Goal: Information Seeking & Learning: Learn about a topic

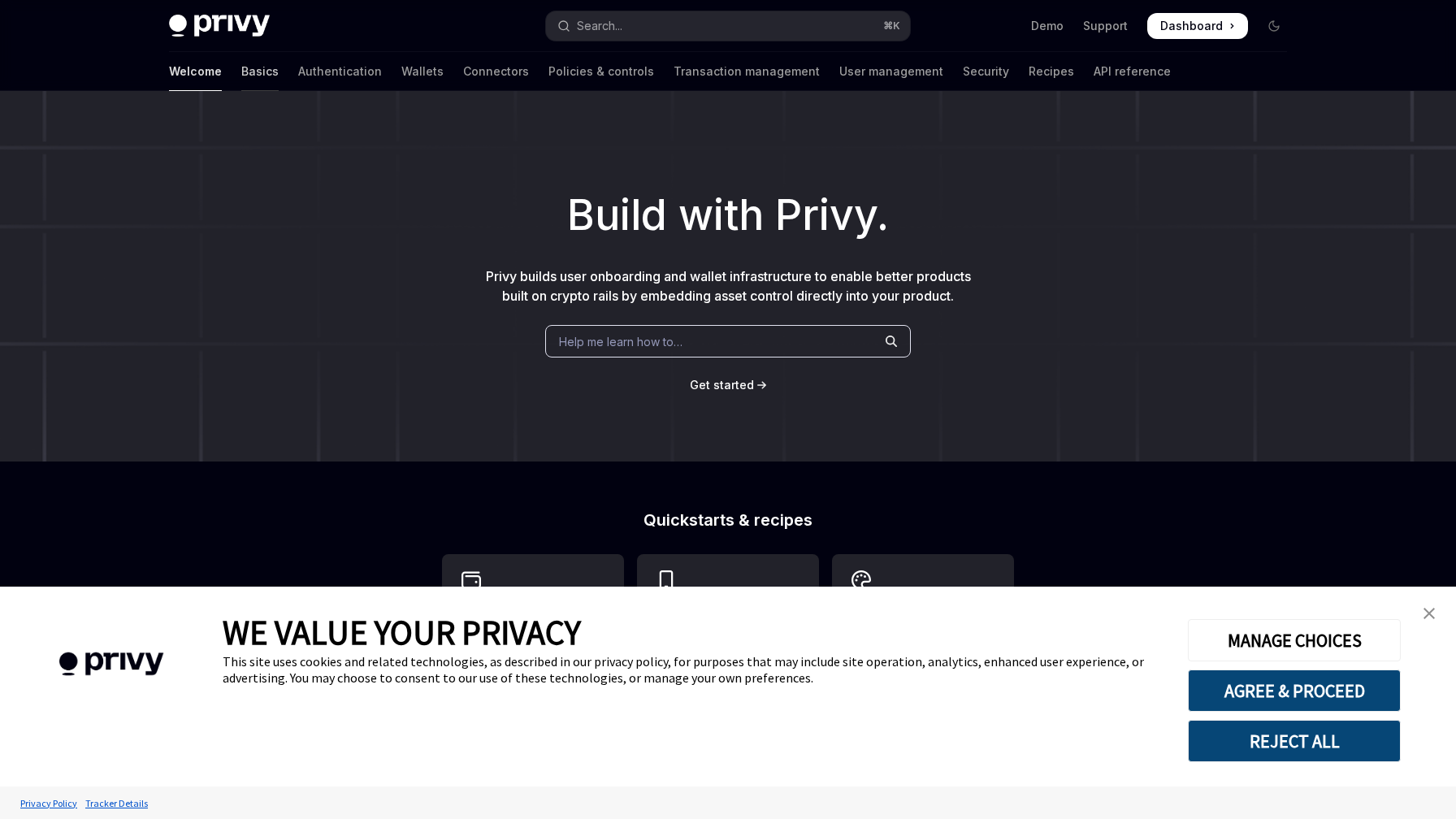
click at [242, 68] on link "Basics" at bounding box center [260, 71] width 37 height 39
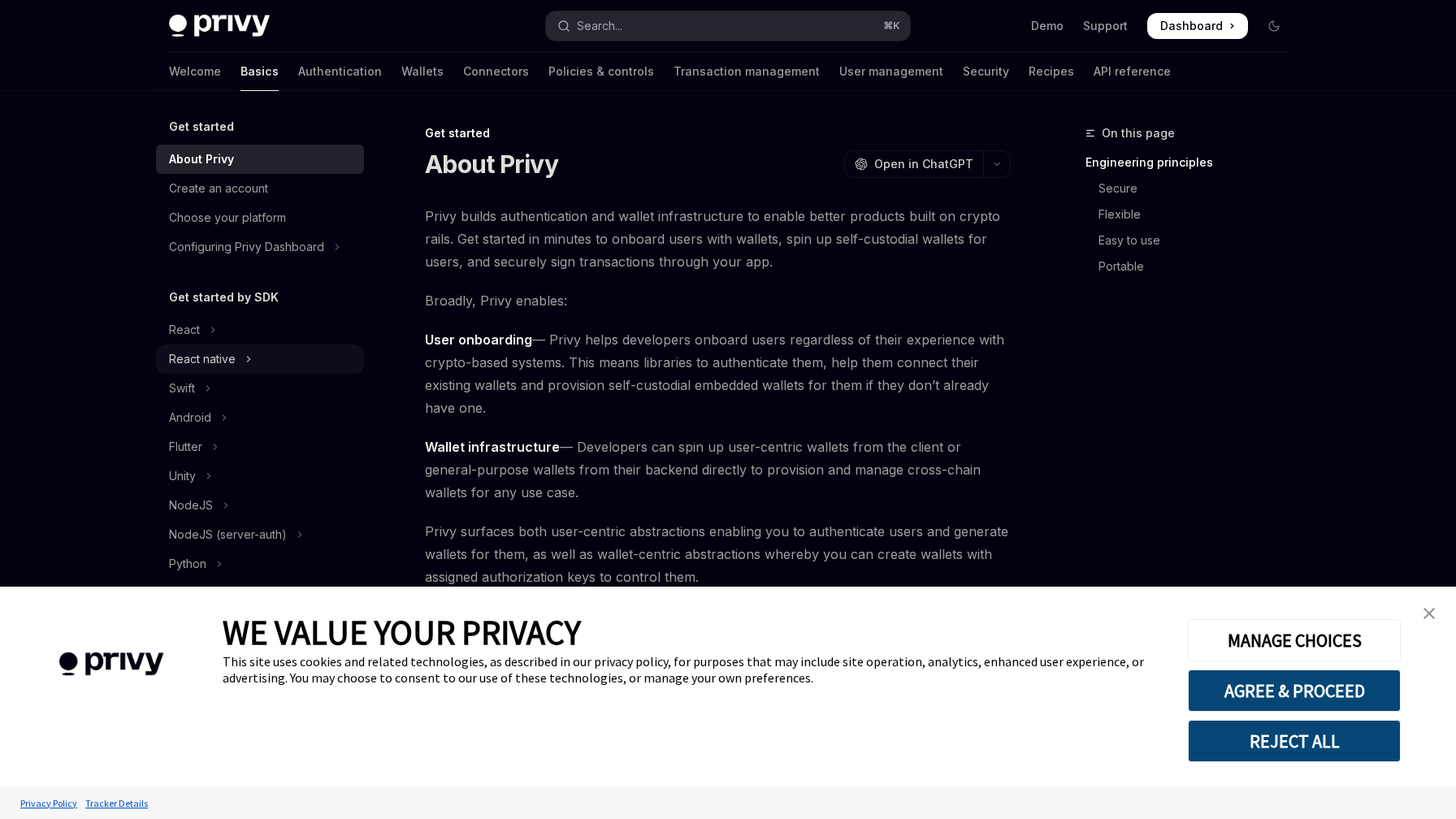
click at [216, 361] on div "React native" at bounding box center [203, 359] width 67 height 20
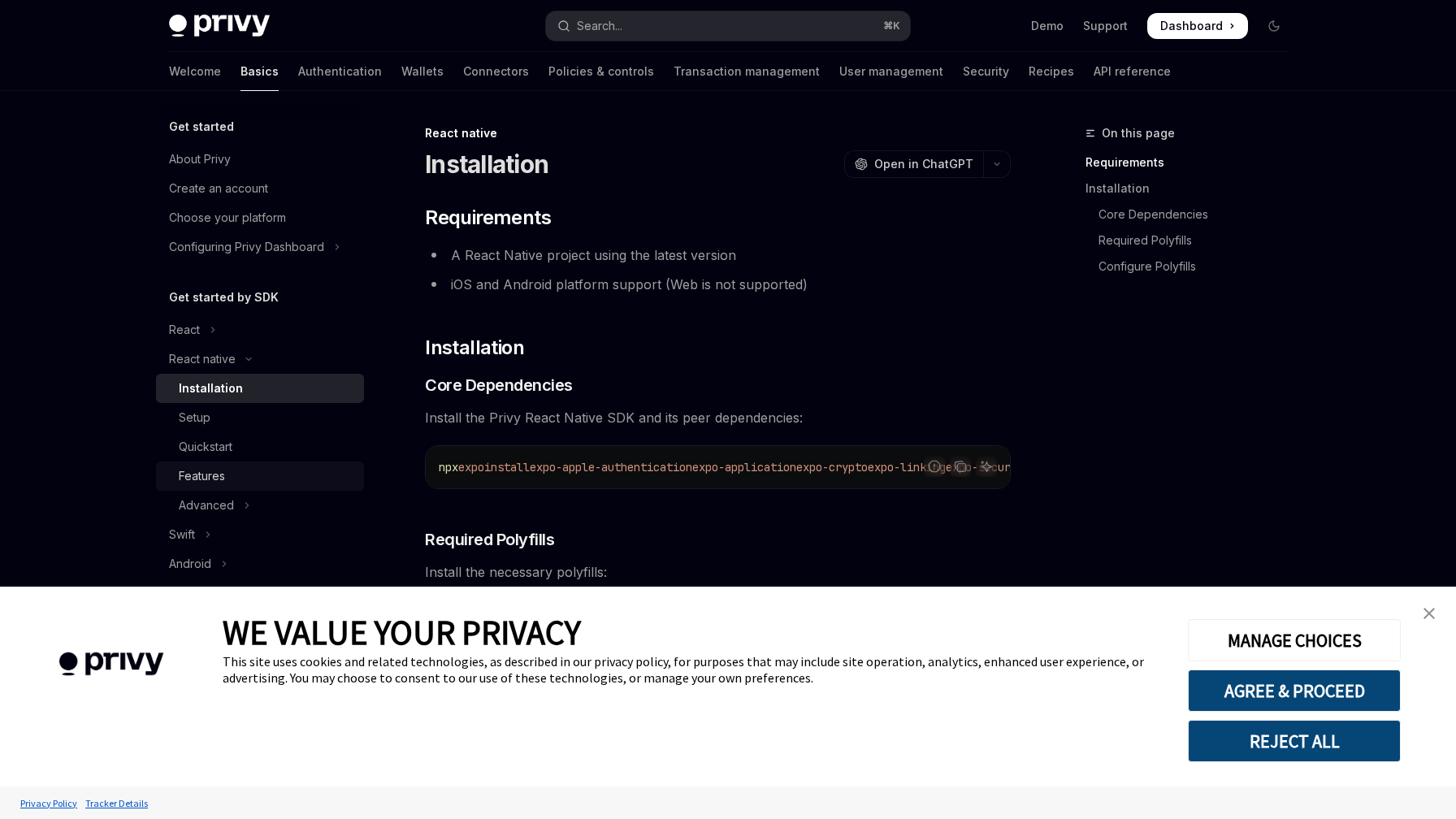
click at [243, 479] on div "Features" at bounding box center [266, 476] width 176 height 20
type textarea "*"
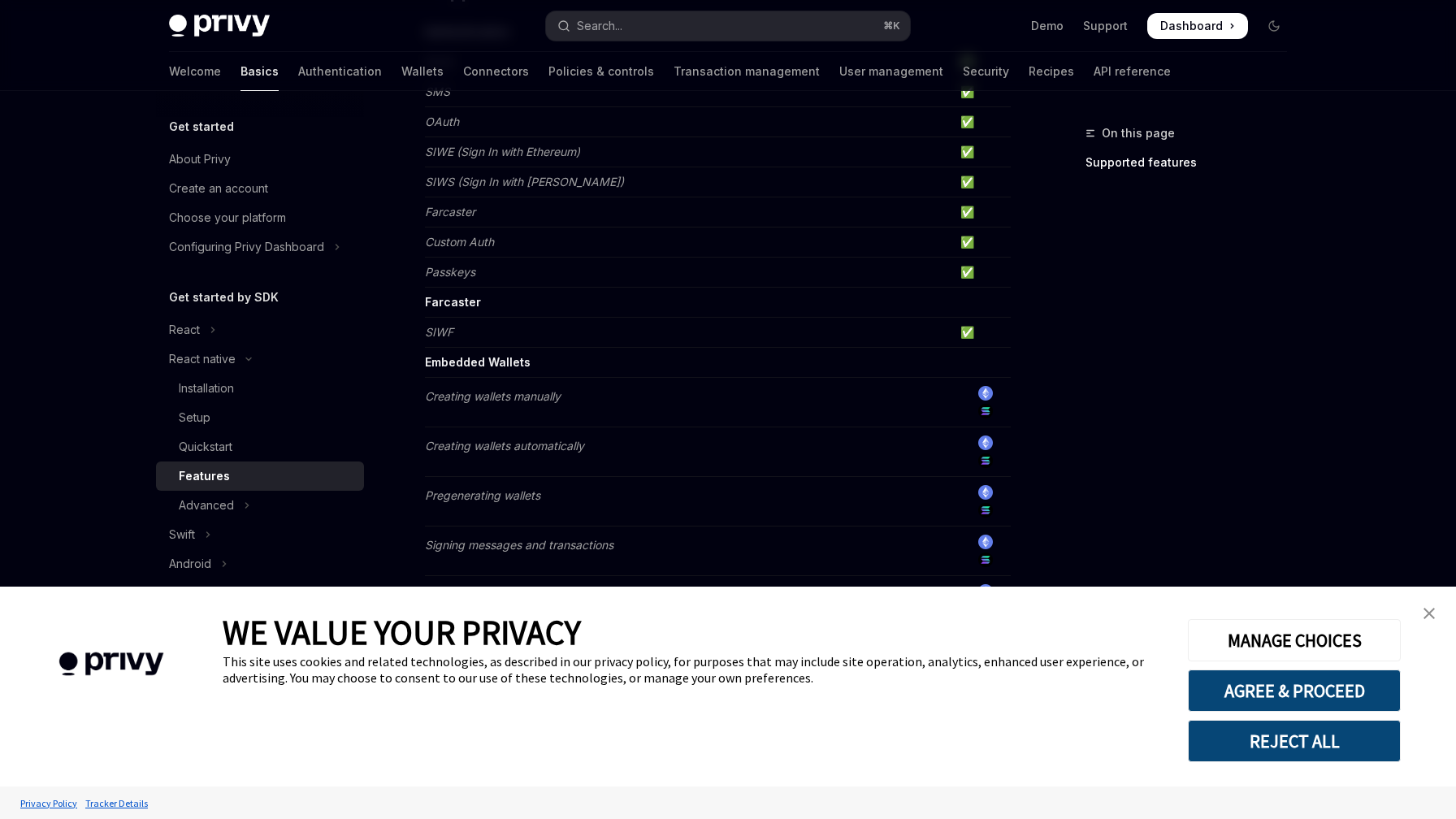
scroll to position [287, 0]
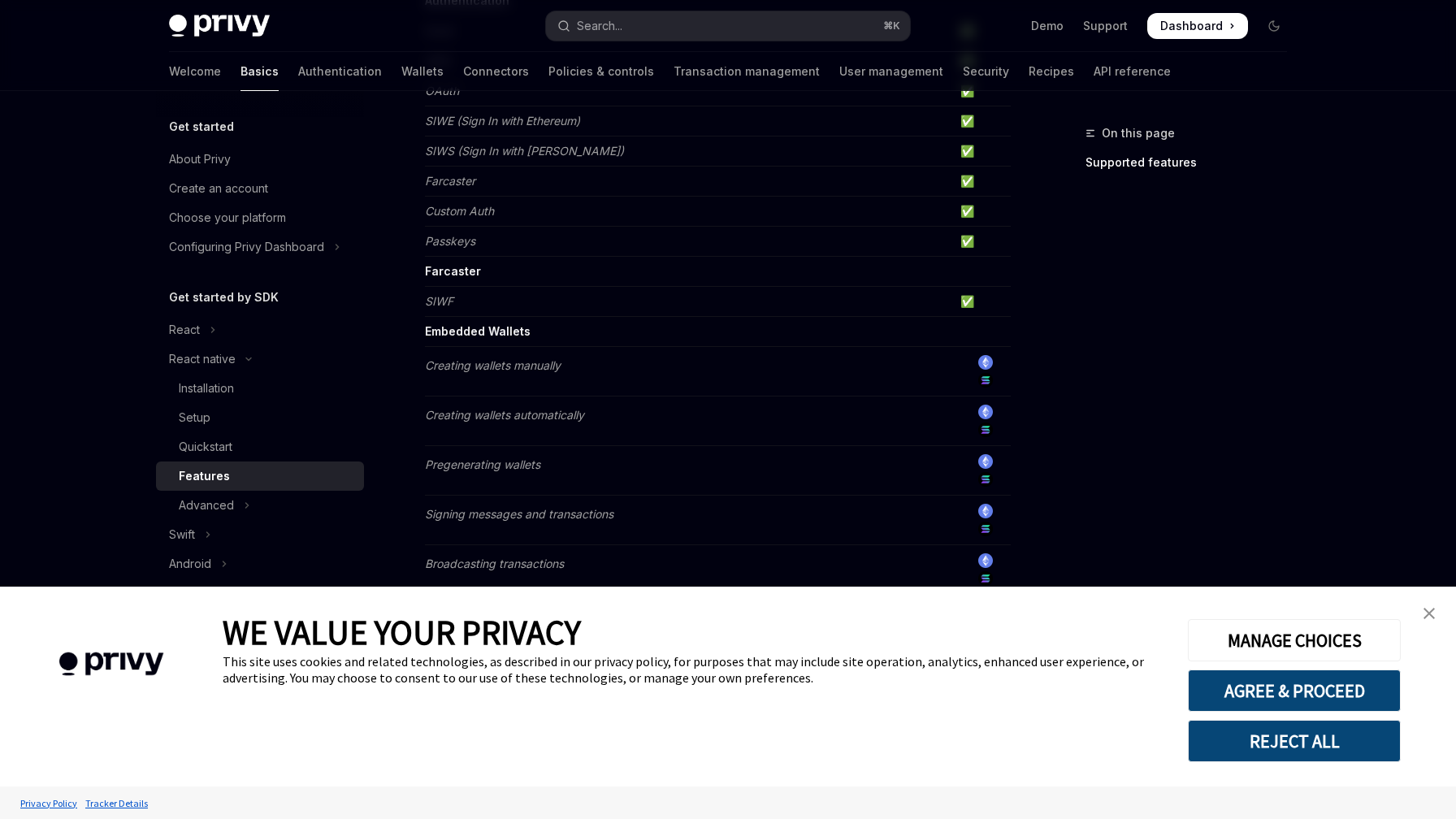
click at [1275, 737] on button "REJECT ALL" at bounding box center [1294, 741] width 213 height 42
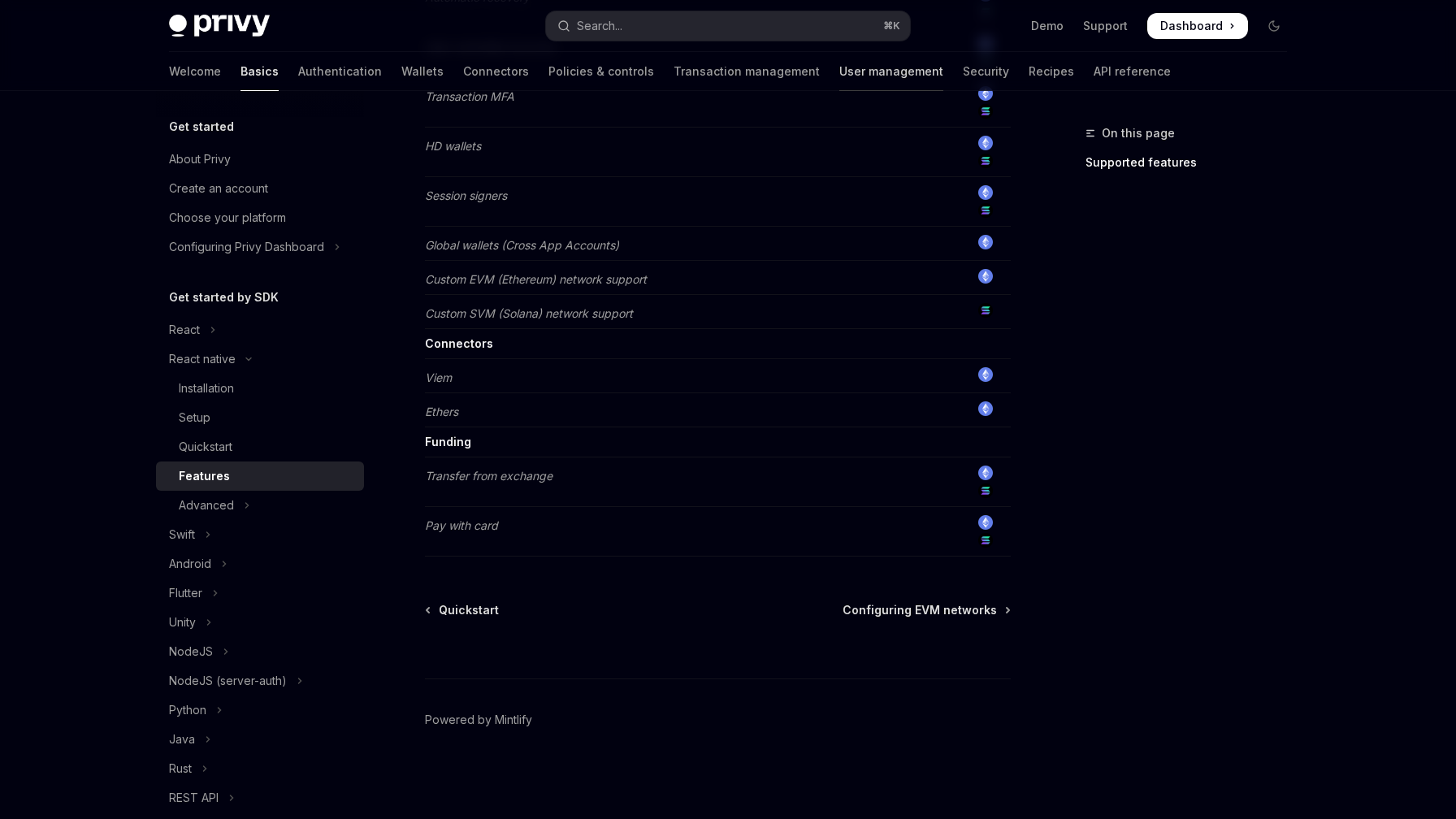
click at [840, 76] on link "User management" at bounding box center [891, 71] width 104 height 39
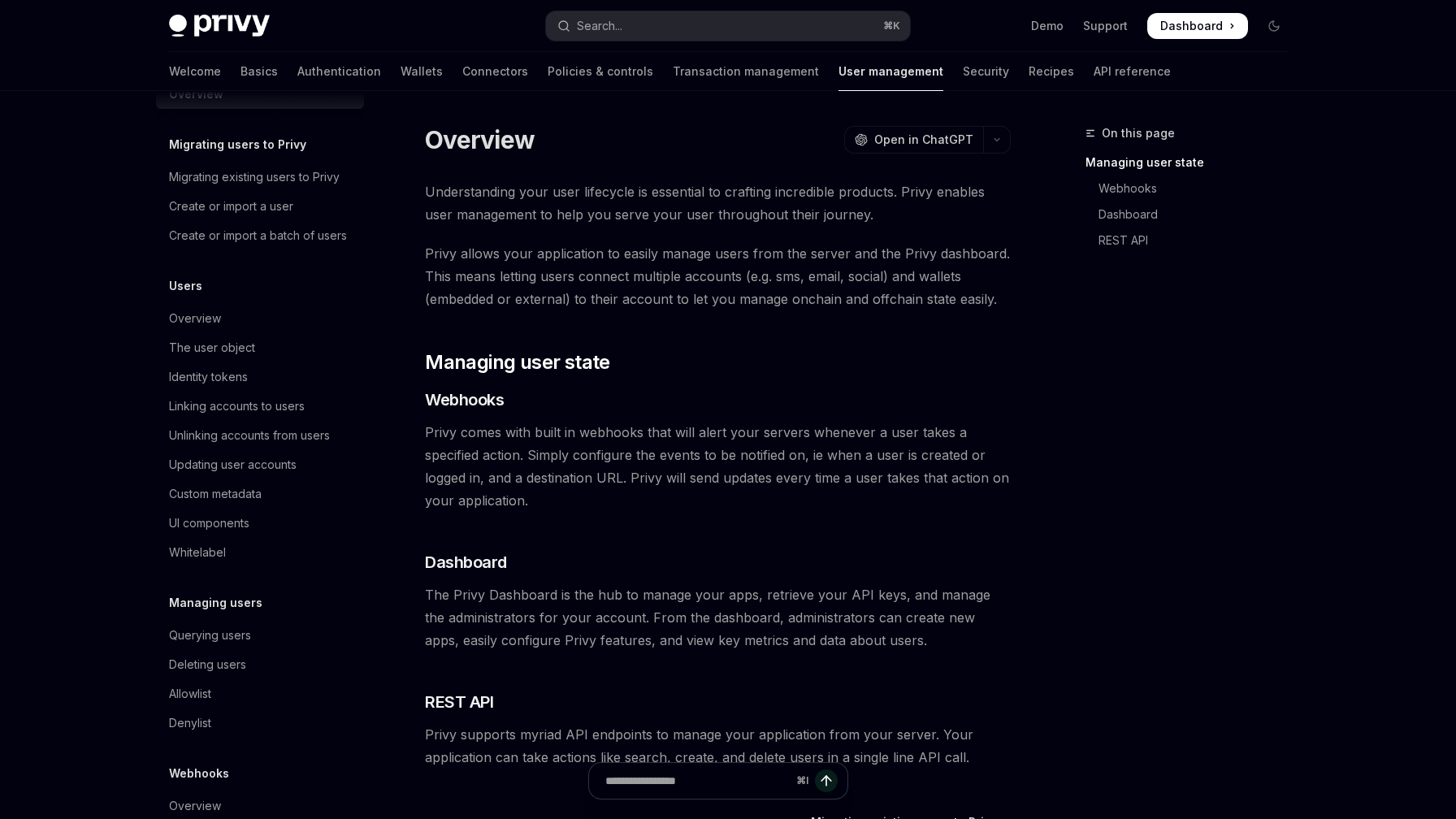
scroll to position [41, 0]
click at [244, 632] on div "Querying users" at bounding box center [210, 632] width 82 height 20
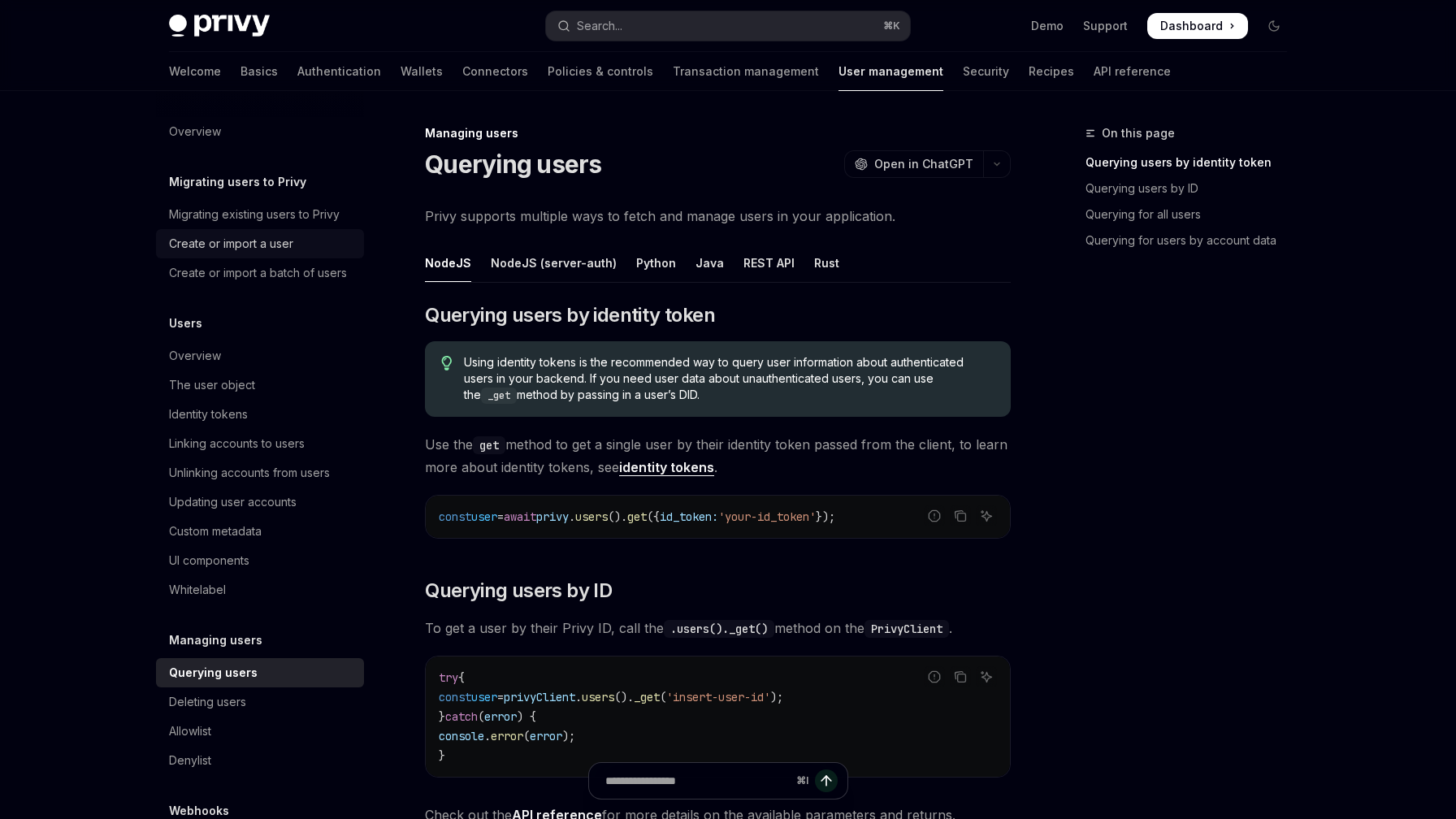
click at [286, 248] on div "Create or import a user" at bounding box center [231, 244] width 125 height 20
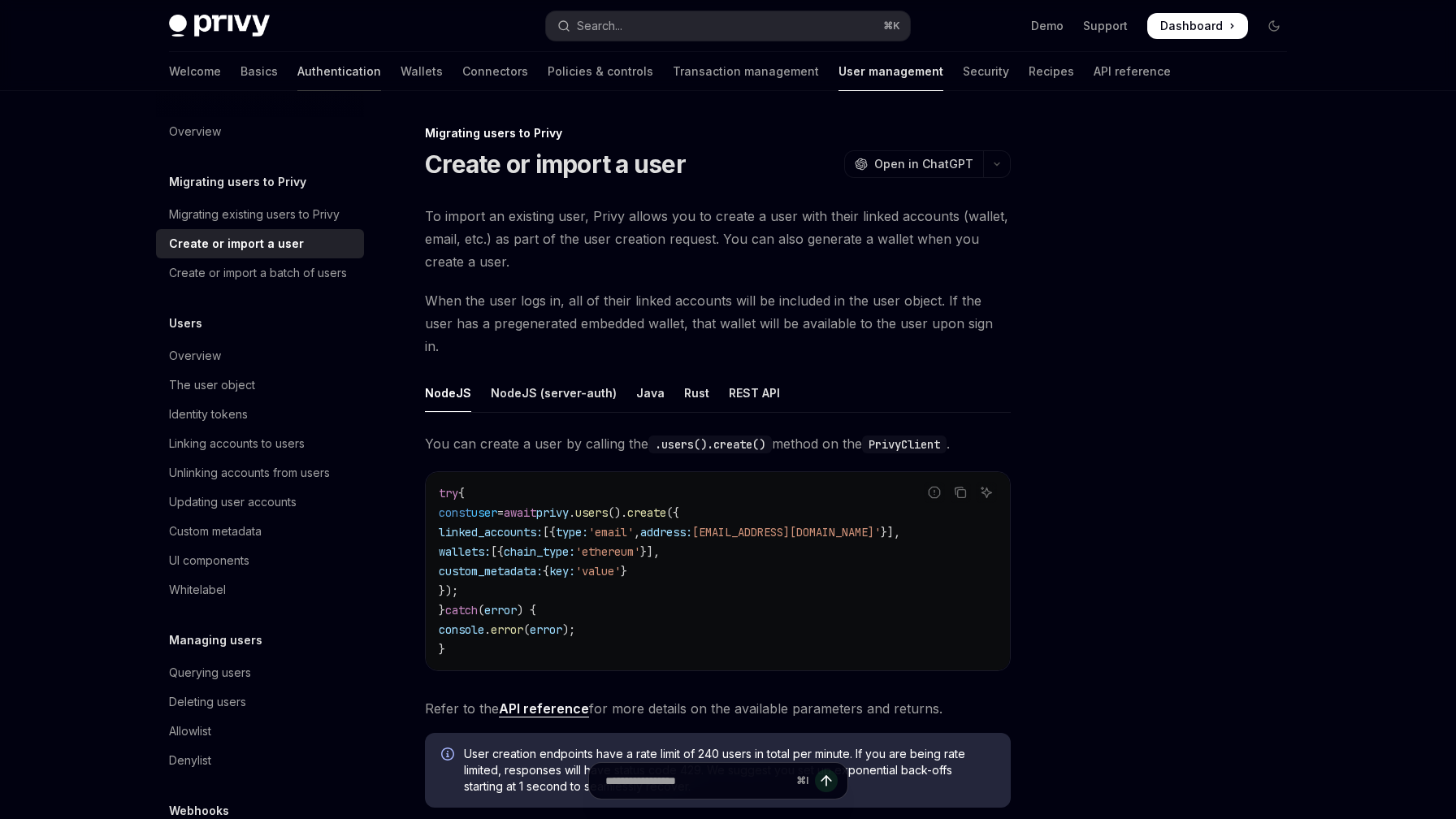
click at [298, 78] on link "Authentication" at bounding box center [340, 71] width 84 height 39
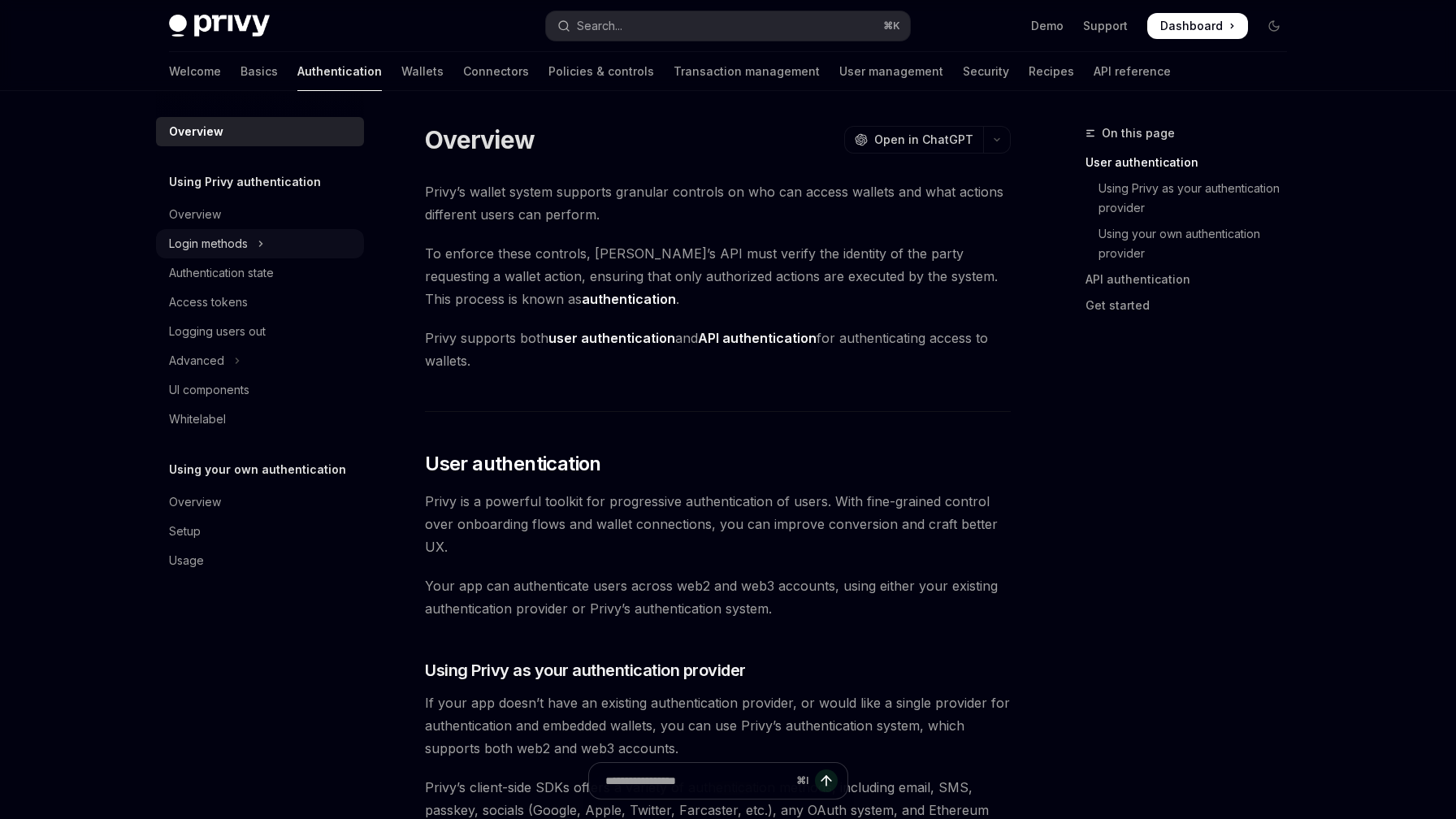
click at [250, 248] on button "Login methods" at bounding box center [260, 244] width 208 height 29
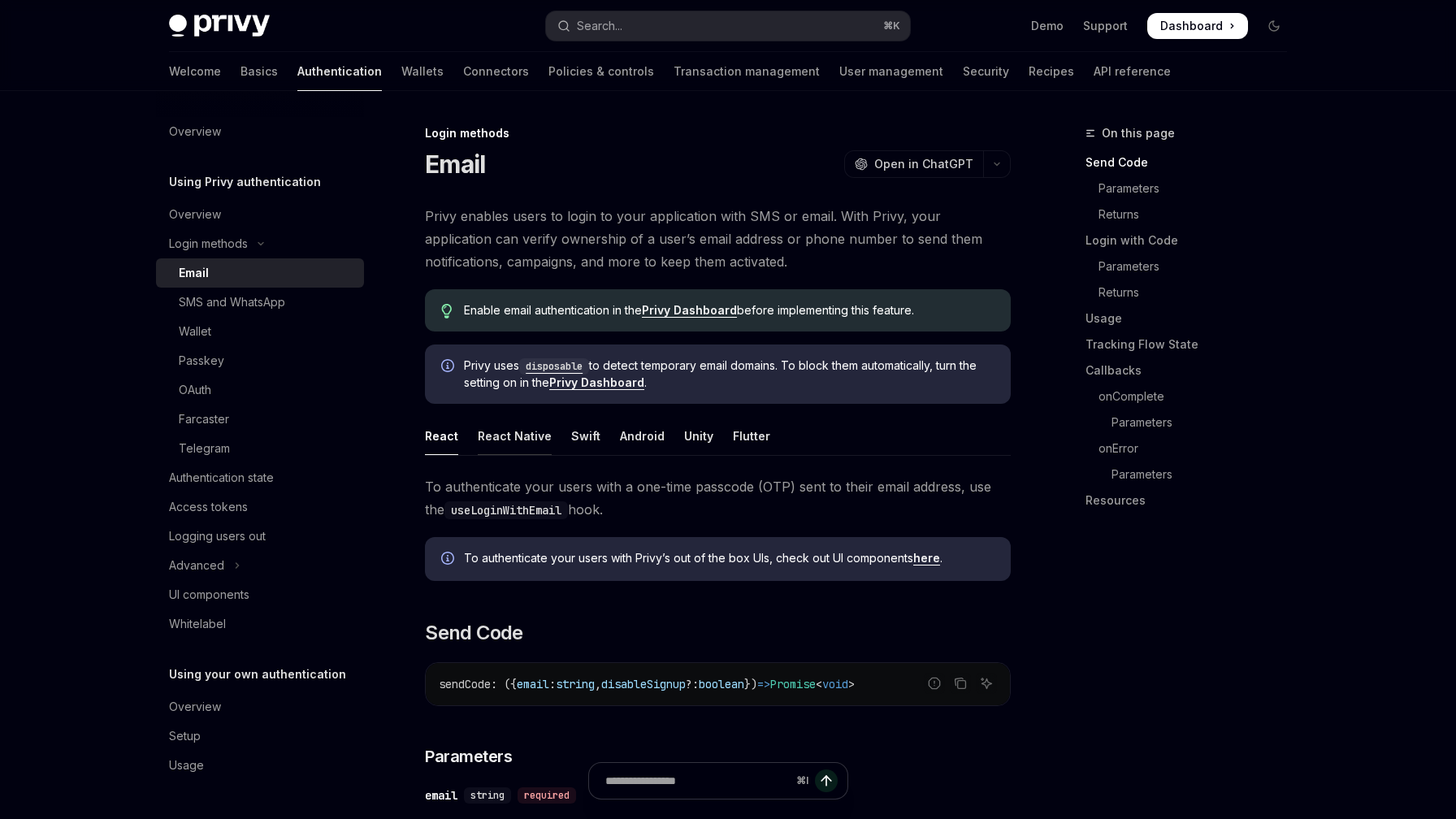
click at [510, 445] on div "React Native" at bounding box center [514, 436] width 74 height 38
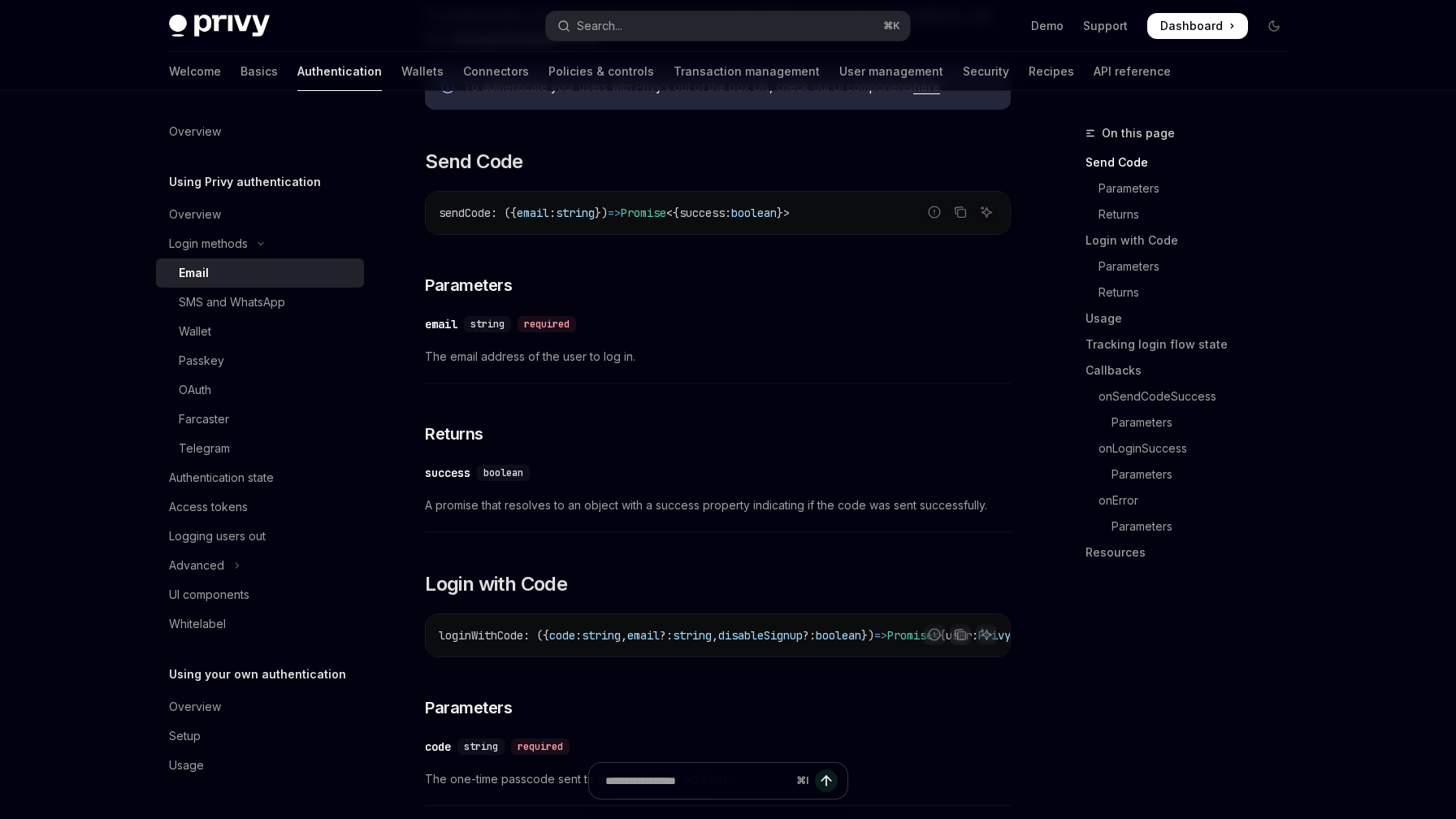
scroll to position [474, 0]
click at [281, 487] on div "Authentication state" at bounding box center [262, 478] width 185 height 20
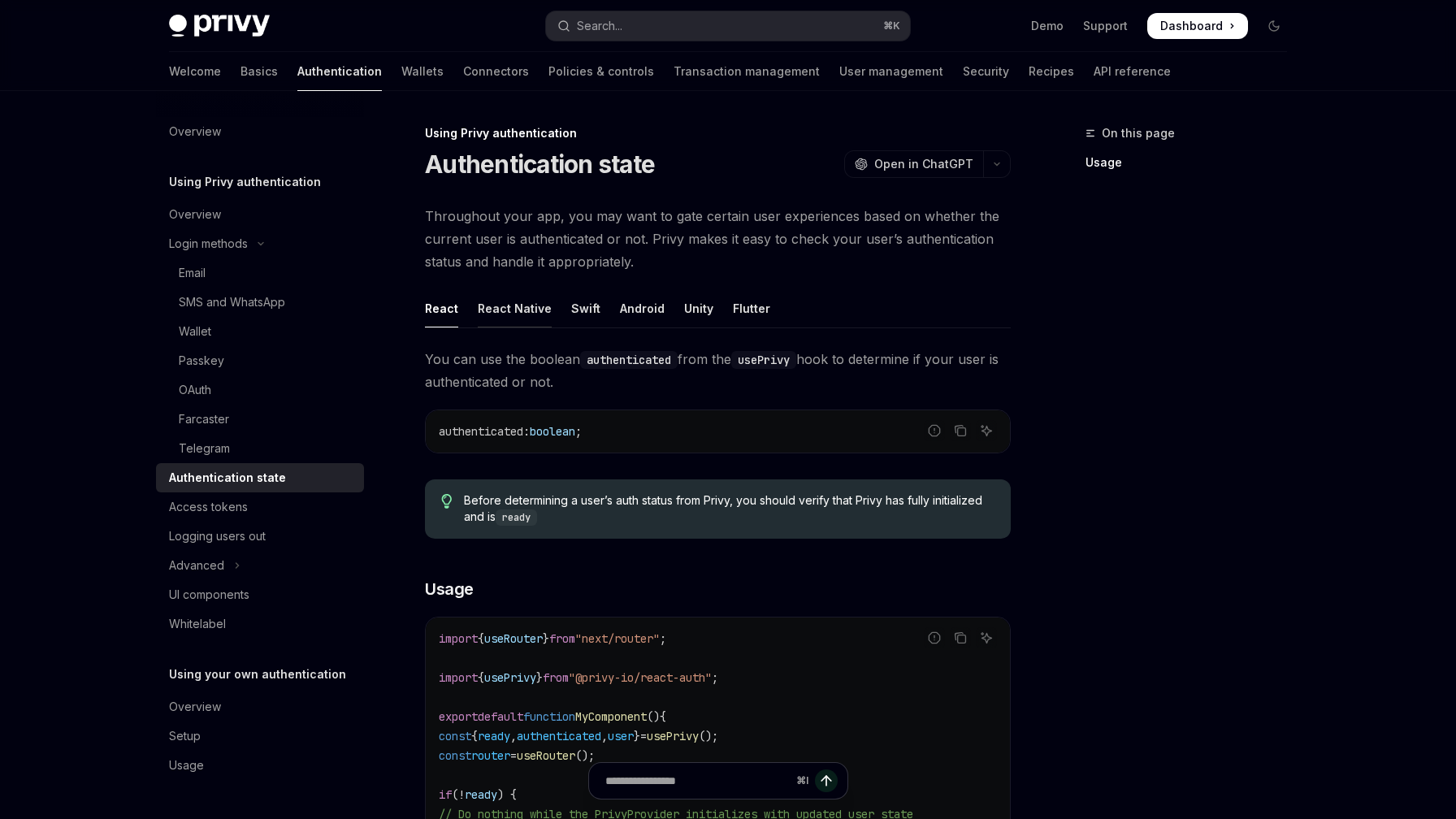
click at [503, 301] on div "React Native" at bounding box center [514, 308] width 74 height 38
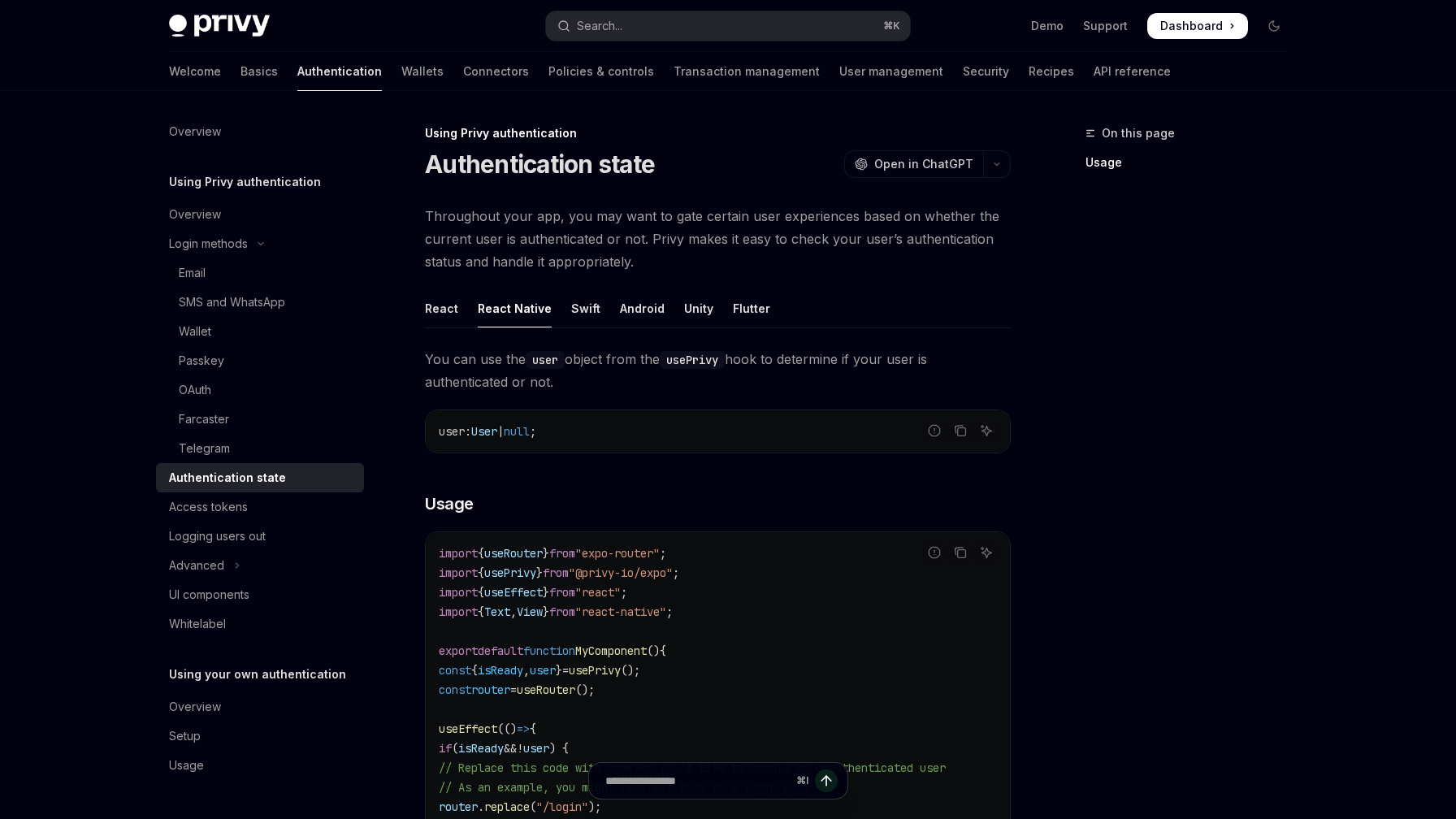
scroll to position [40, 0]
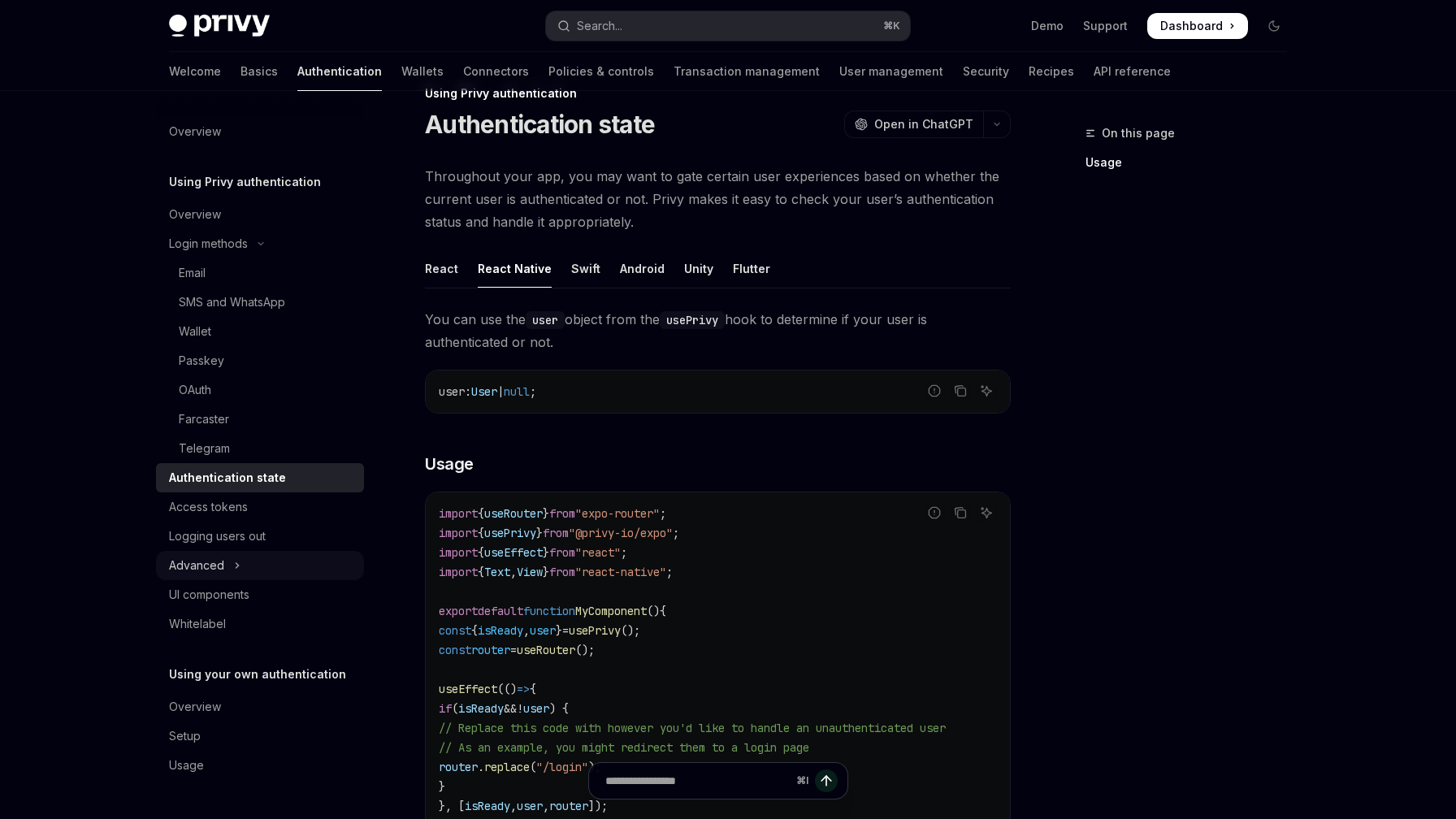
click at [230, 561] on button "Advanced" at bounding box center [260, 565] width 208 height 29
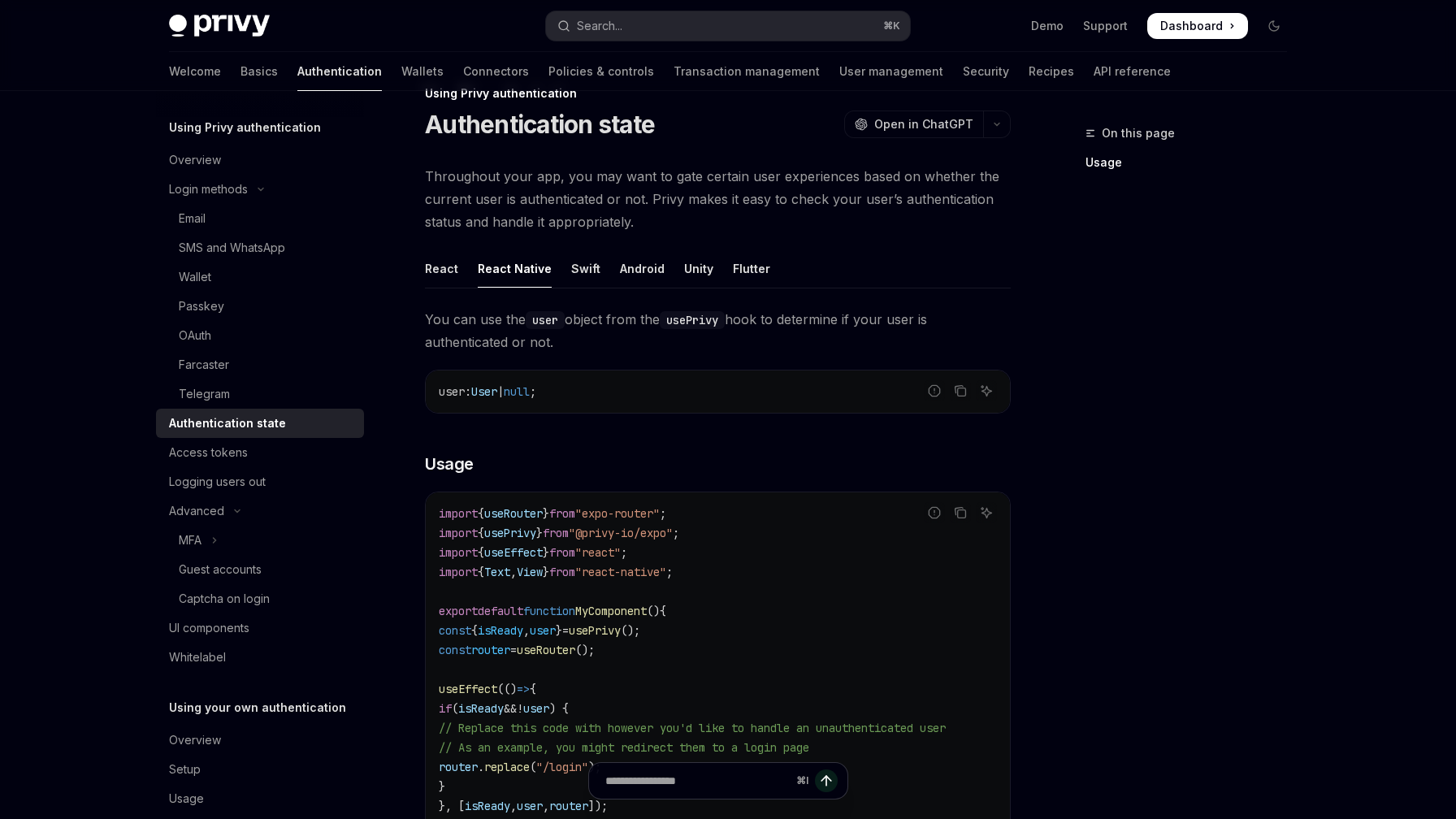
scroll to position [81, 0]
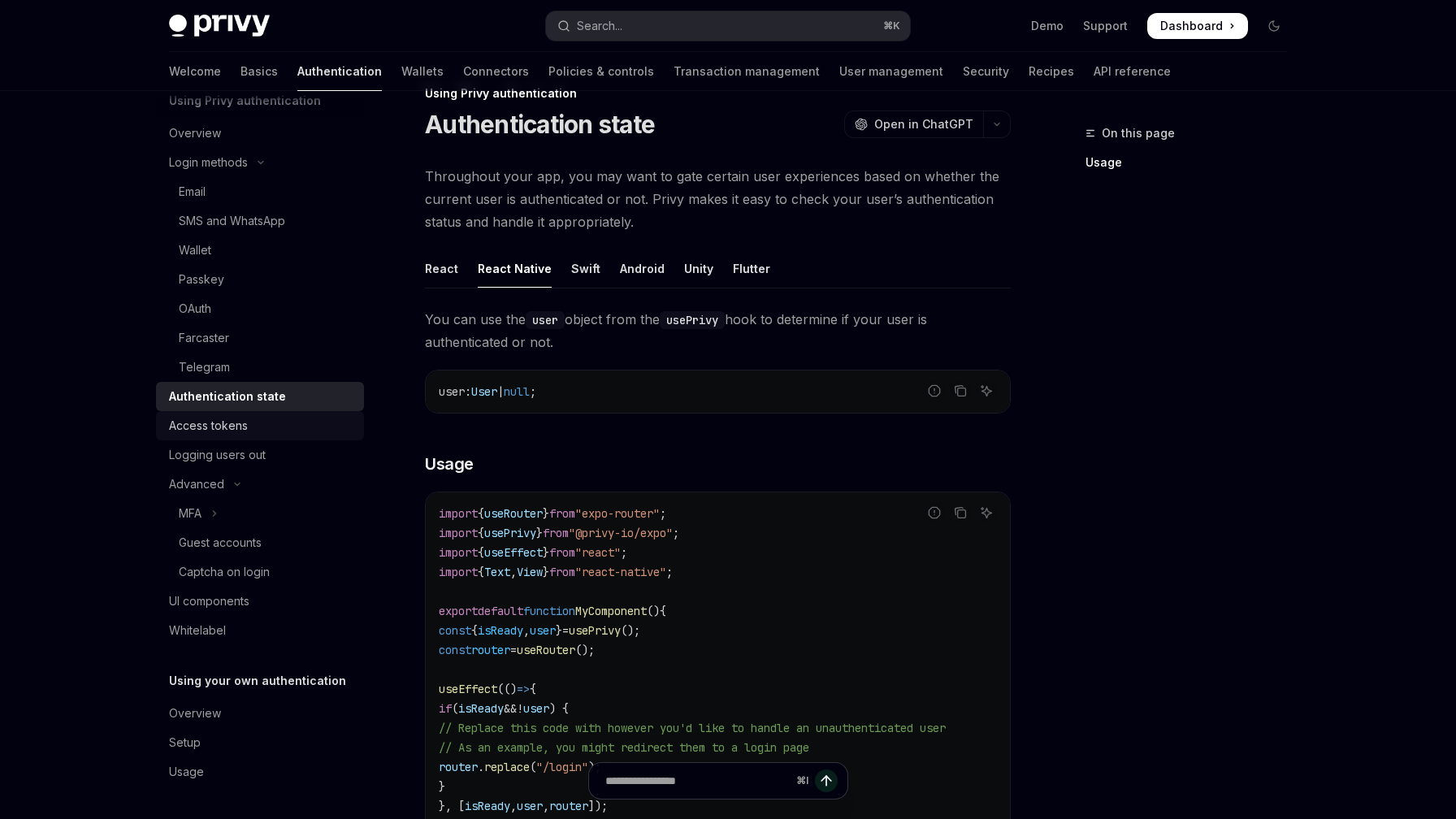
click at [296, 416] on div "Access tokens" at bounding box center [262, 425] width 185 height 20
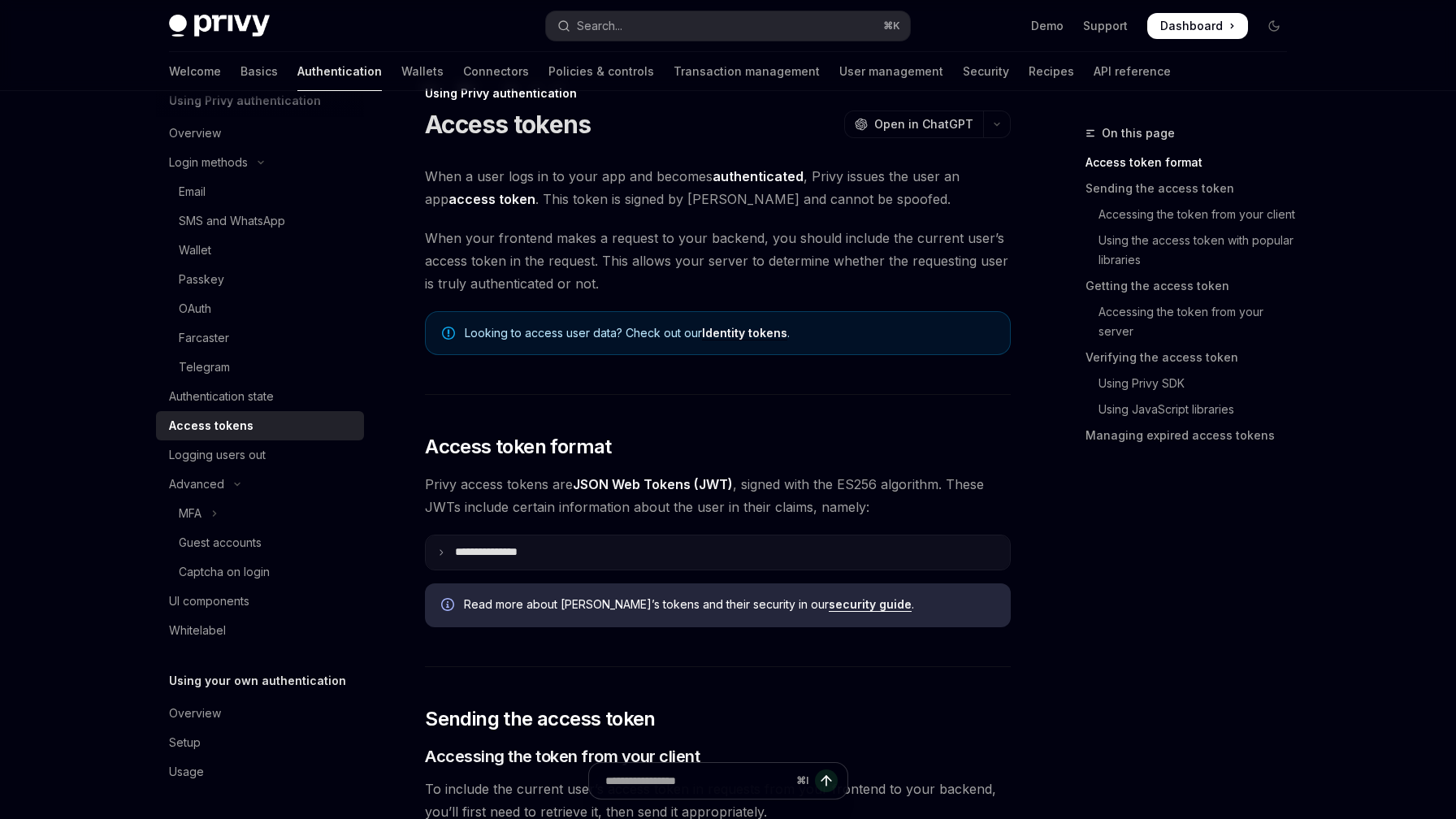
click at [508, 550] on p "**********" at bounding box center [498, 552] width 88 height 14
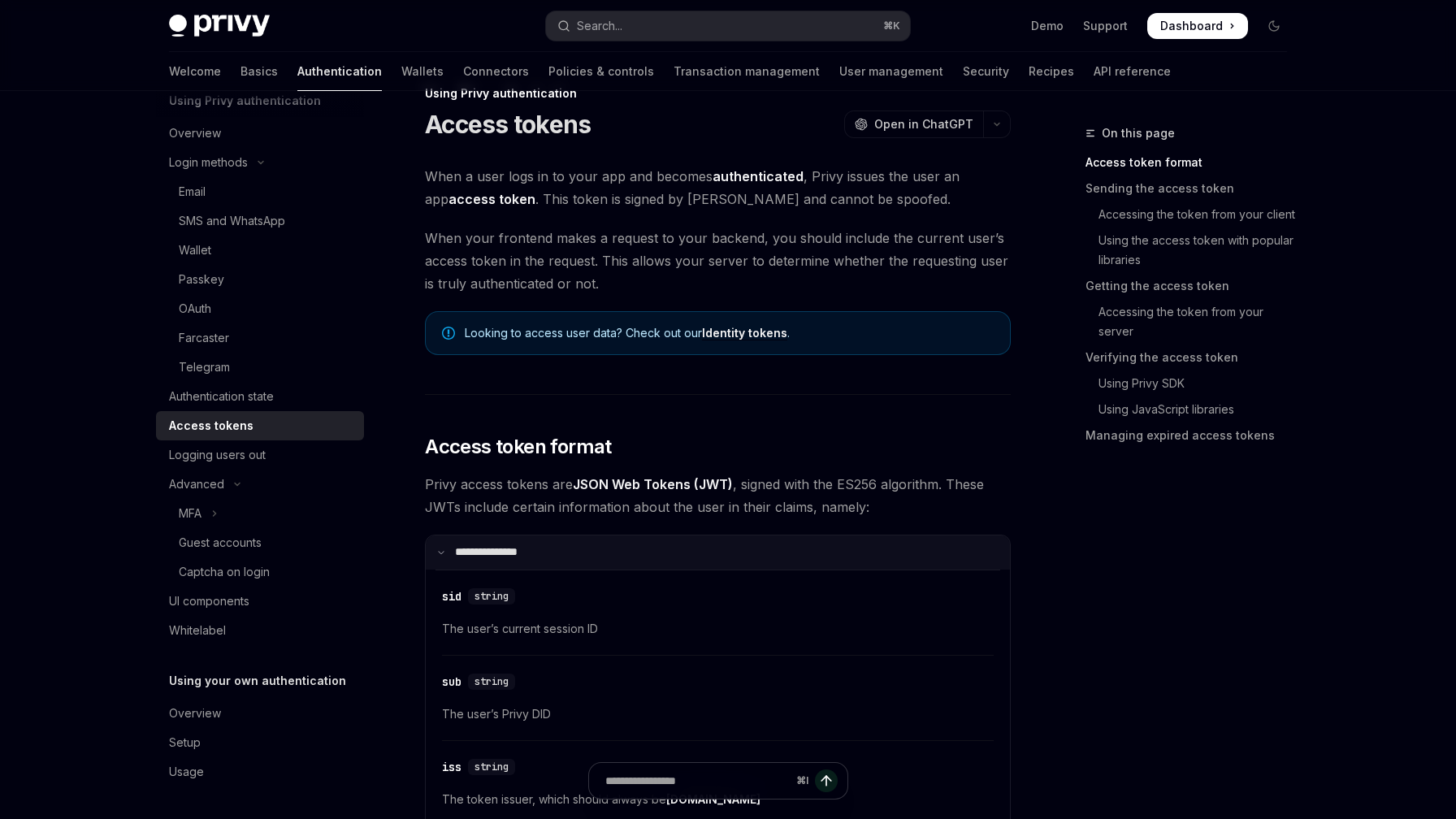
click at [508, 550] on p "**********" at bounding box center [495, 552] width 83 height 14
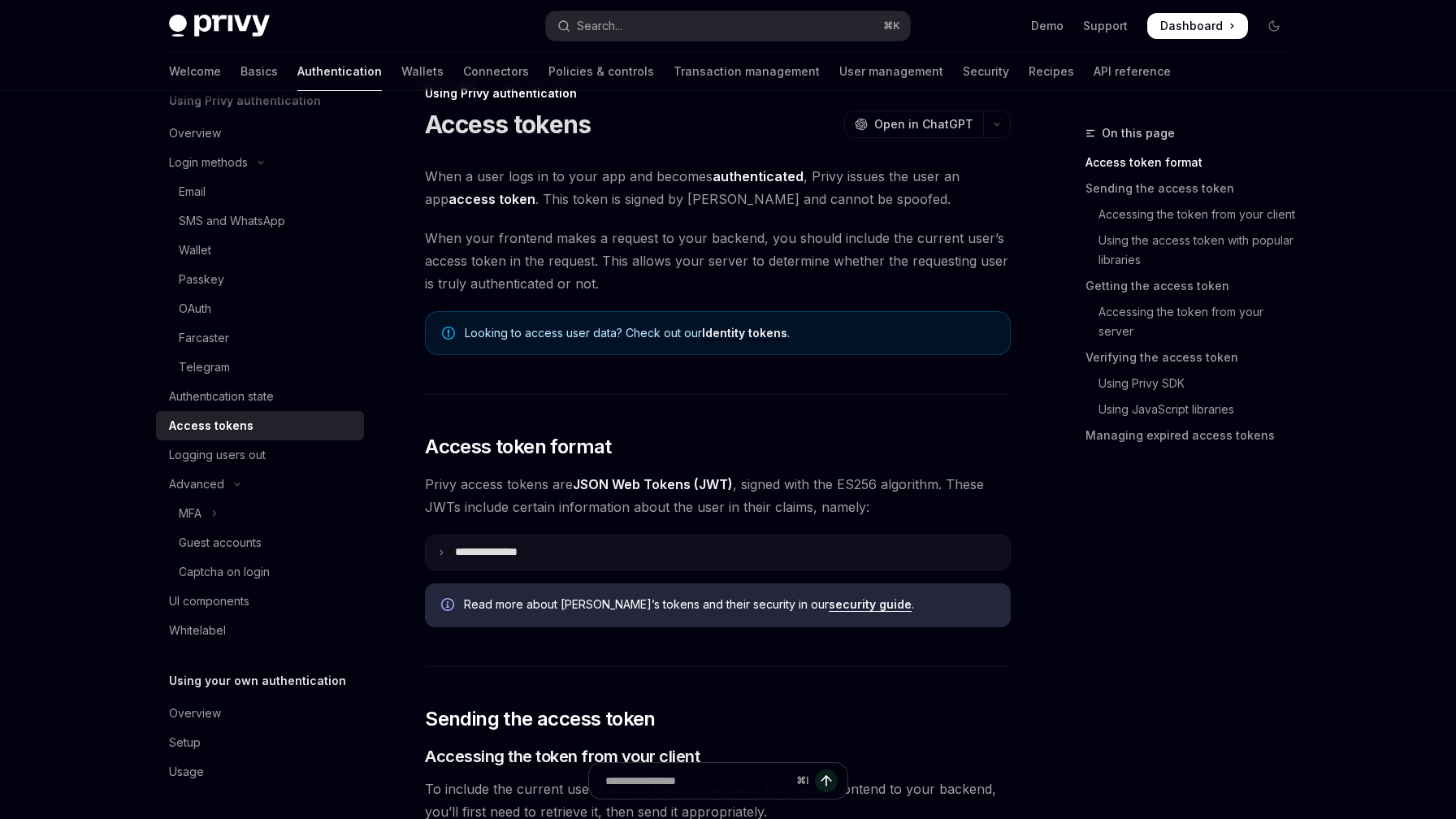
click at [508, 550] on p "**********" at bounding box center [498, 552] width 88 height 14
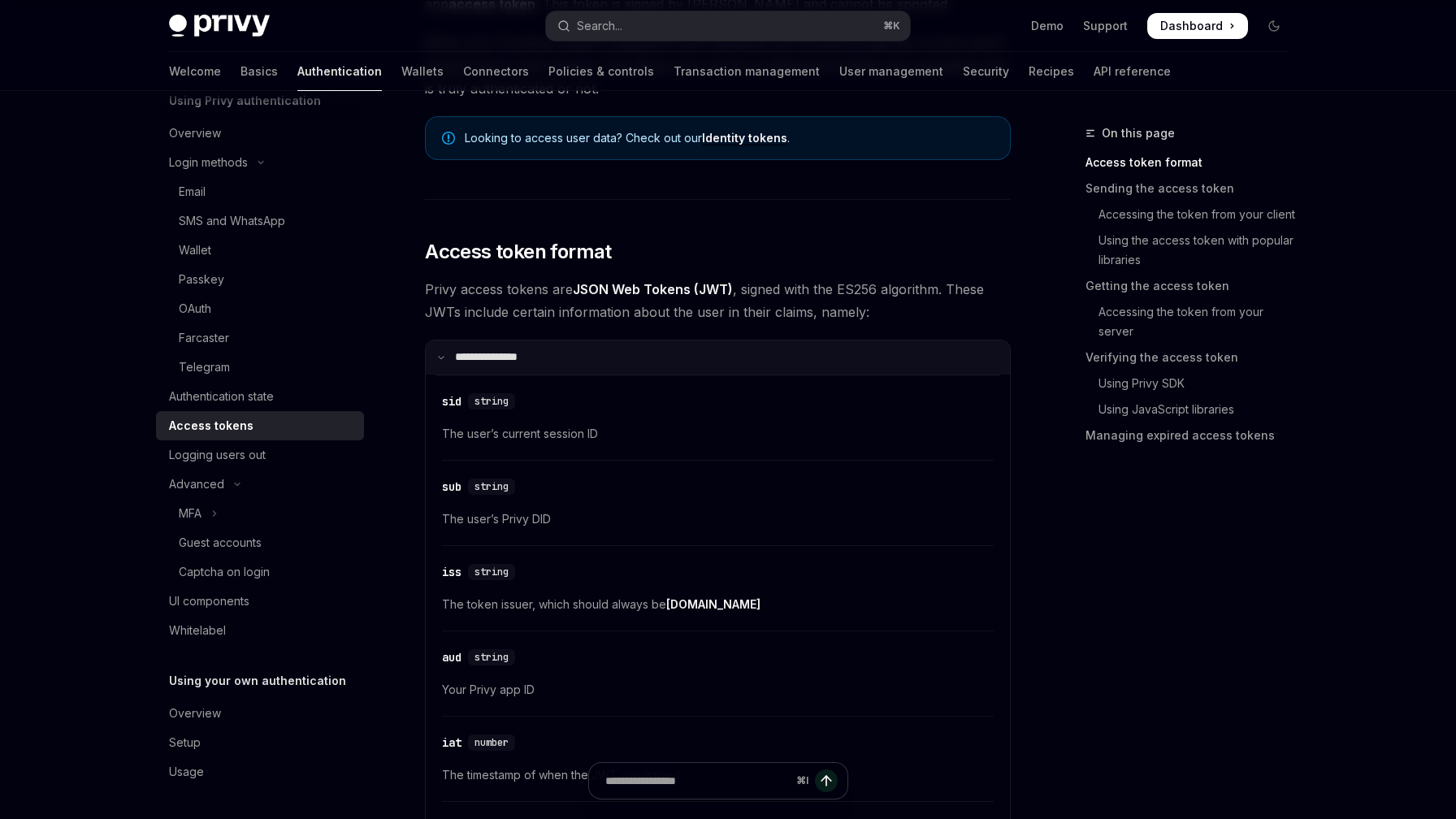
scroll to position [165, 0]
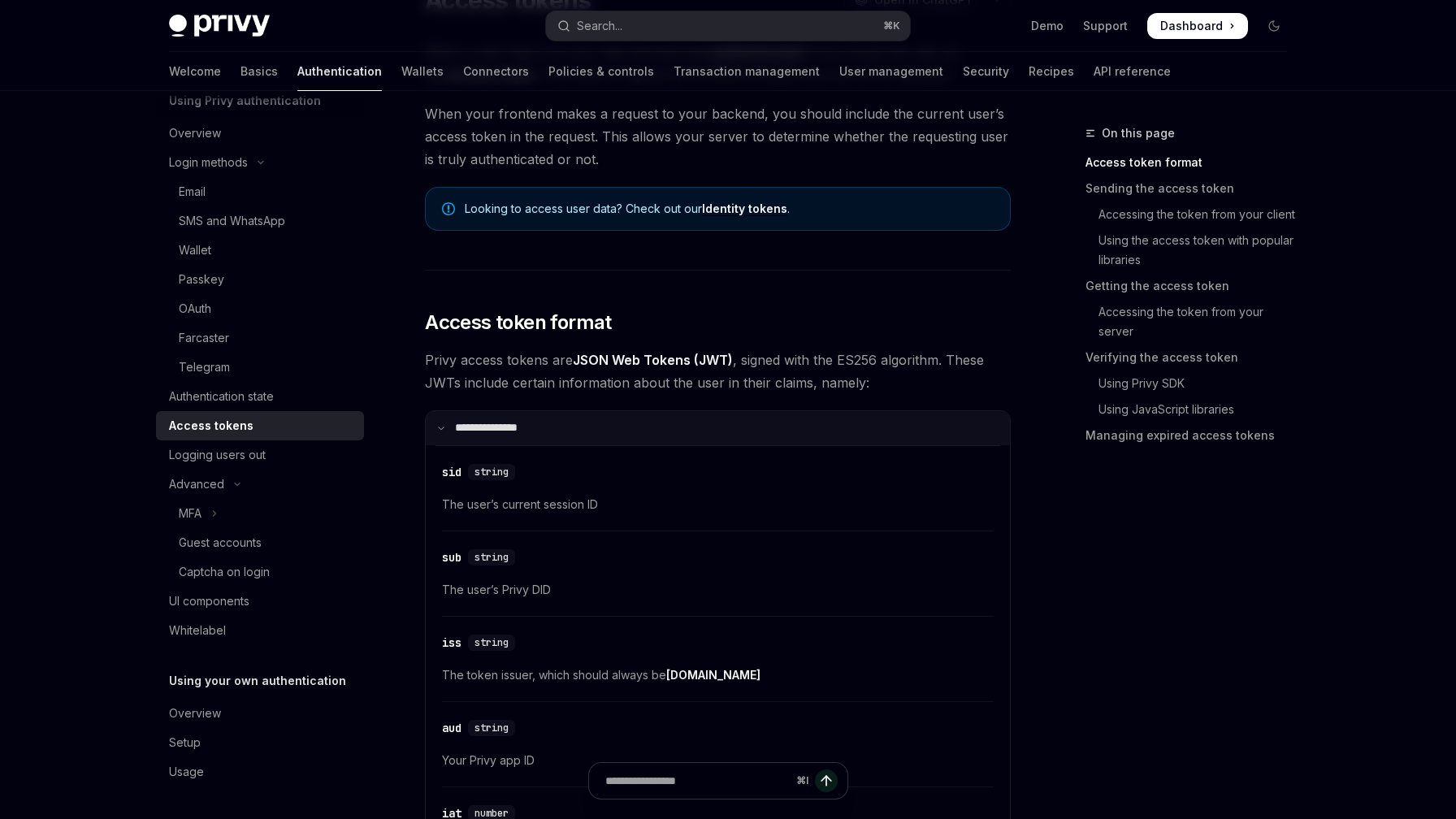
click at [489, 427] on p "**********" at bounding box center [495, 428] width 83 height 14
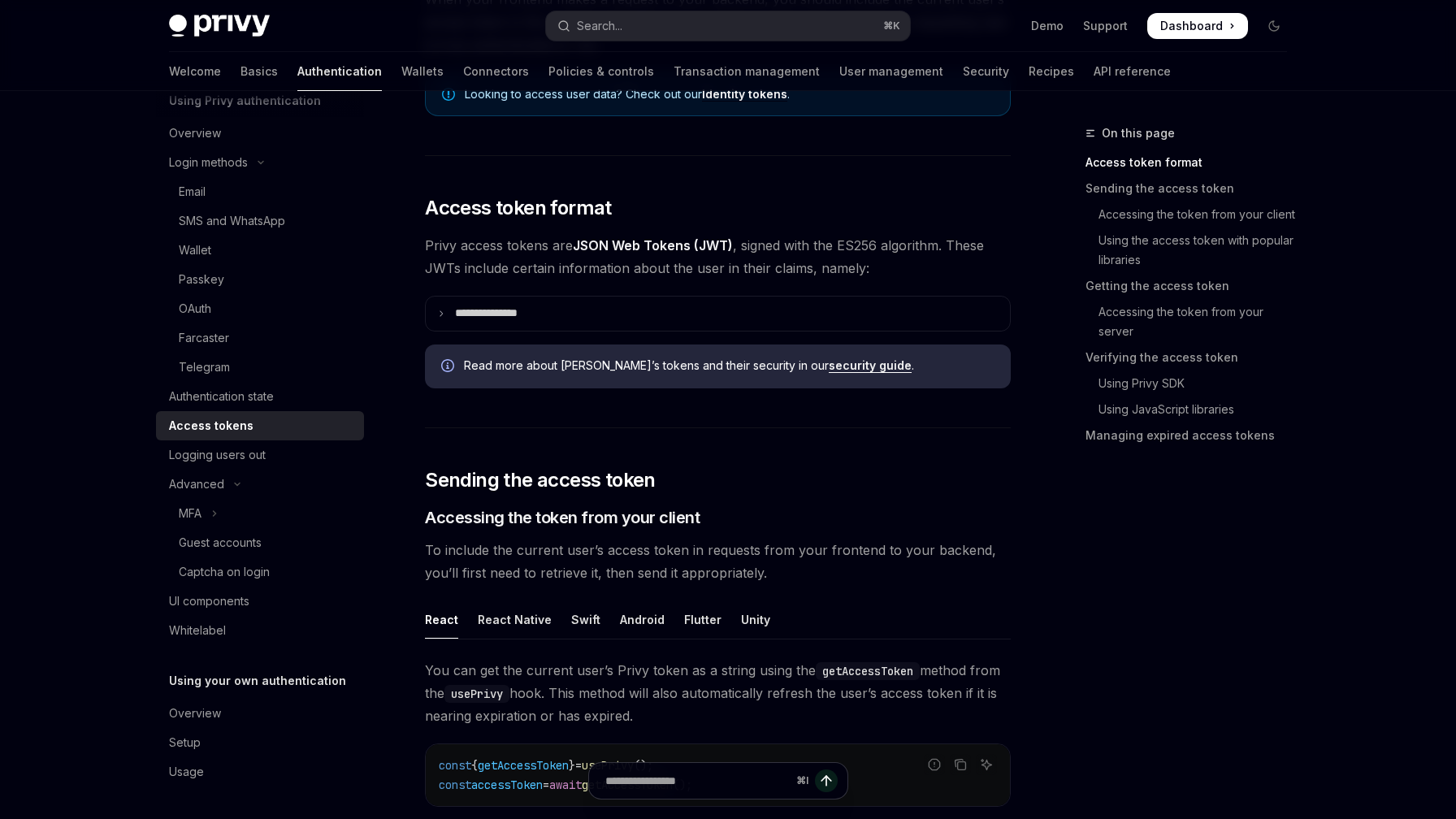
scroll to position [369, 0]
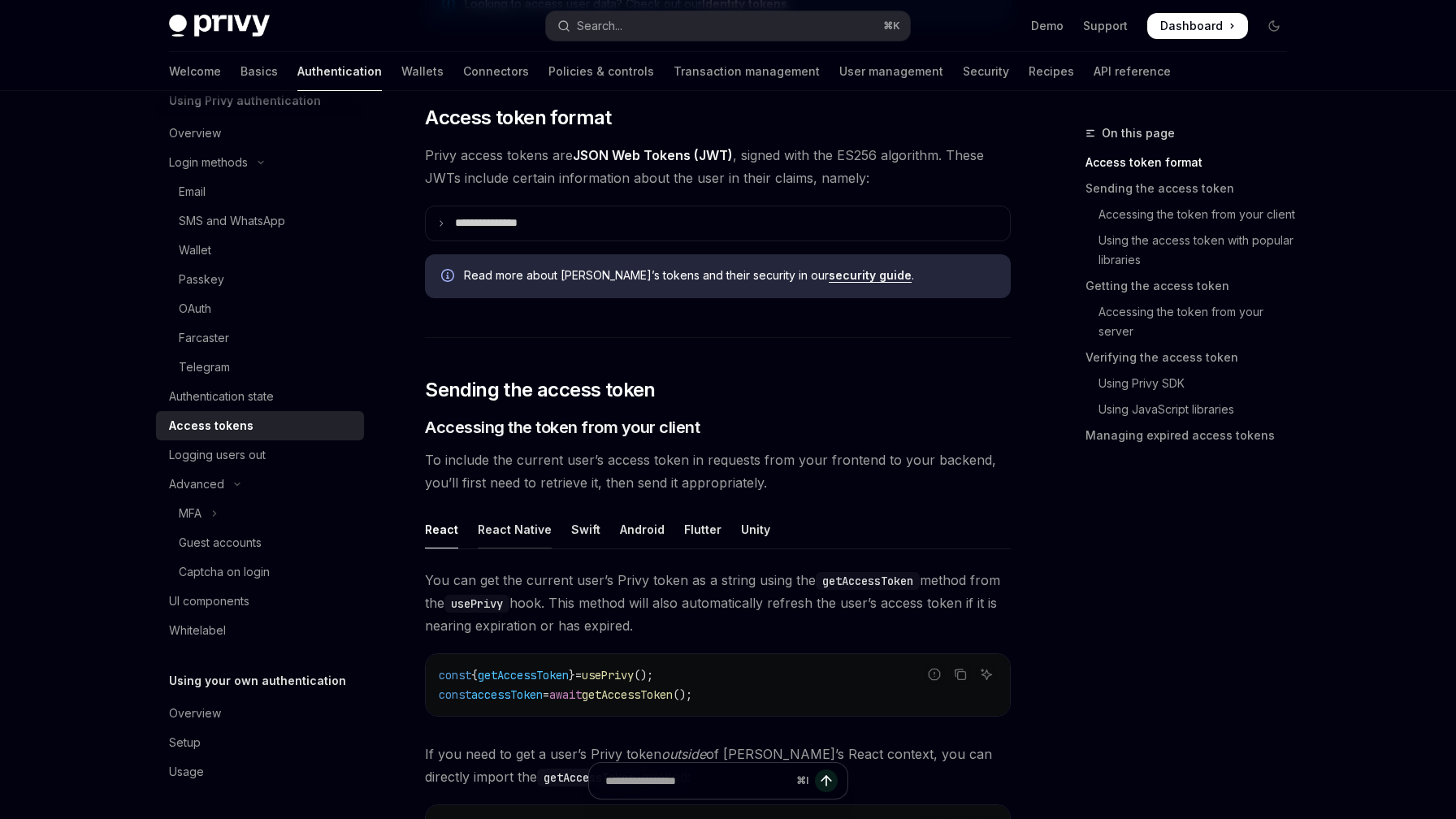
click at [509, 524] on div "React Native" at bounding box center [514, 530] width 74 height 38
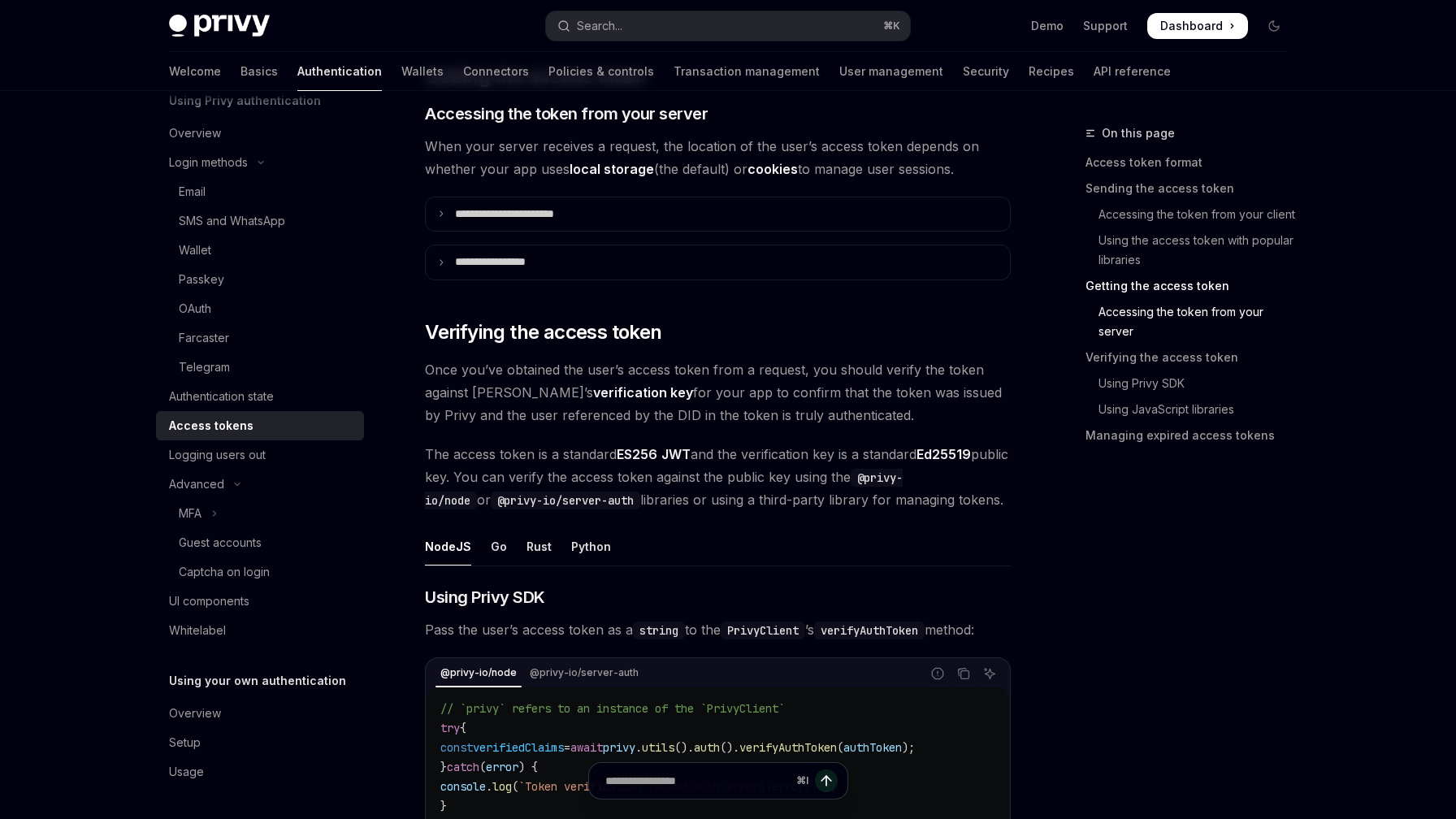
scroll to position [1931, 0]
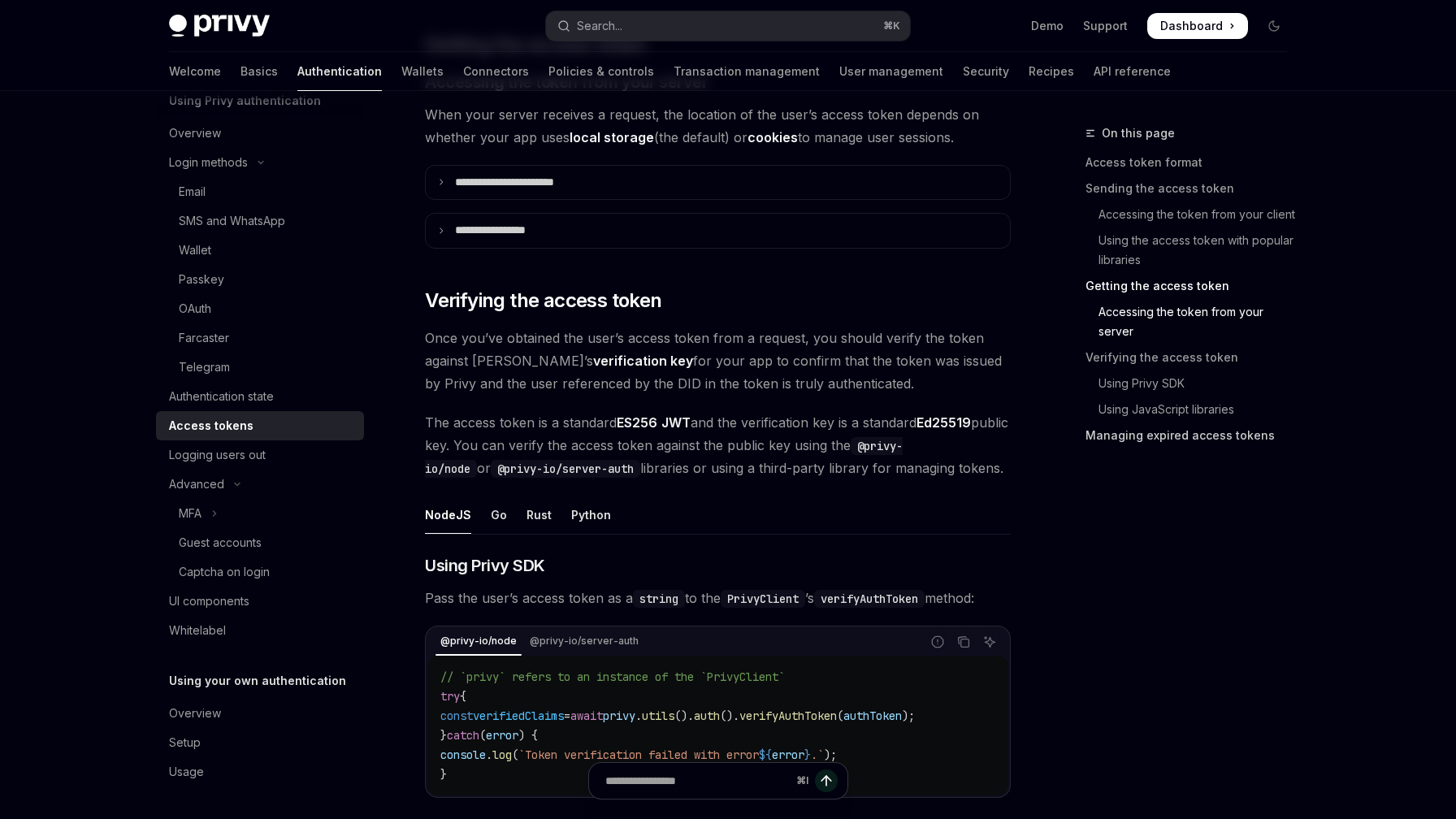
click at [1202, 438] on link "Managing expired access tokens" at bounding box center [1193, 435] width 215 height 26
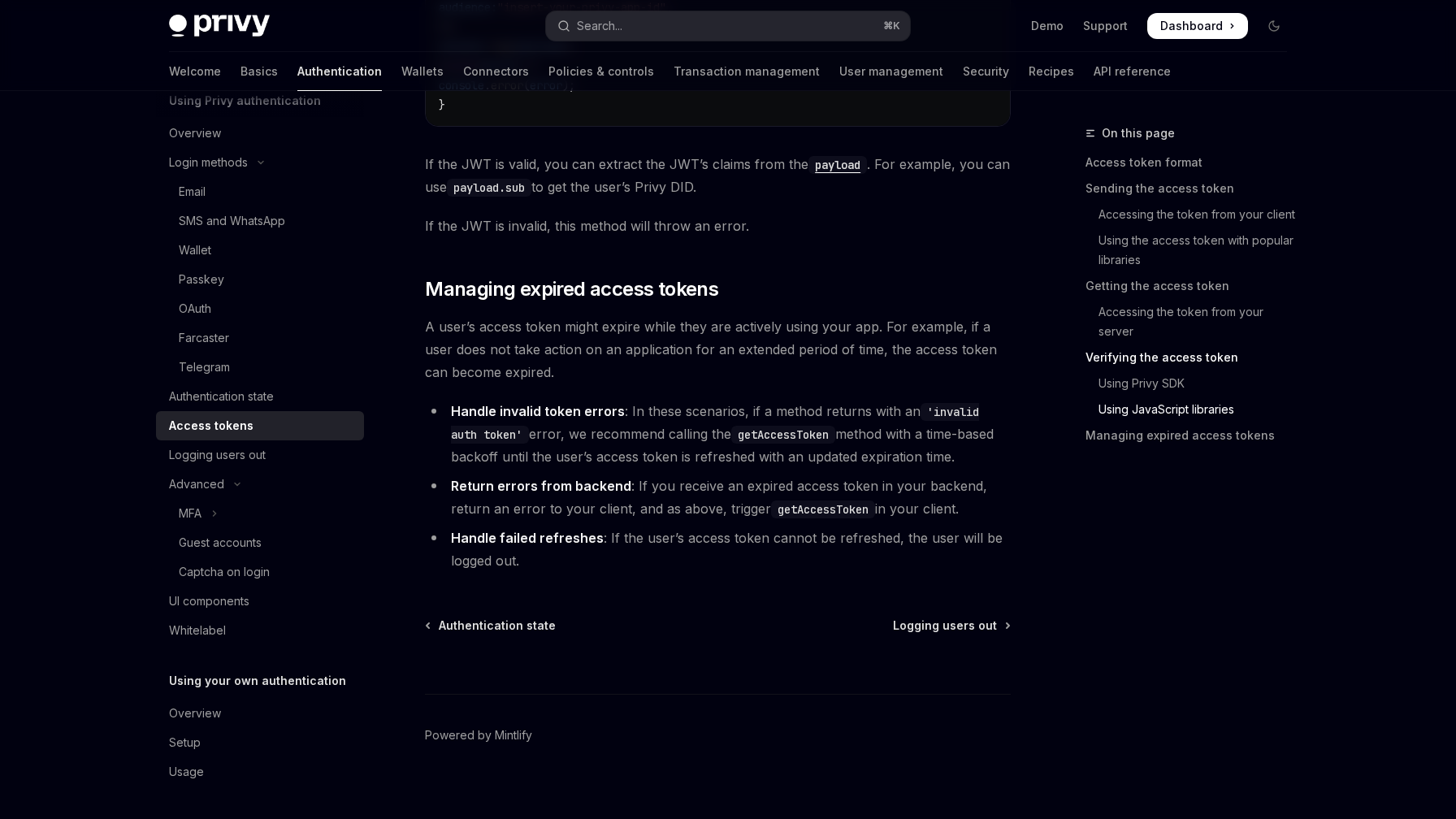
scroll to position [4112, 0]
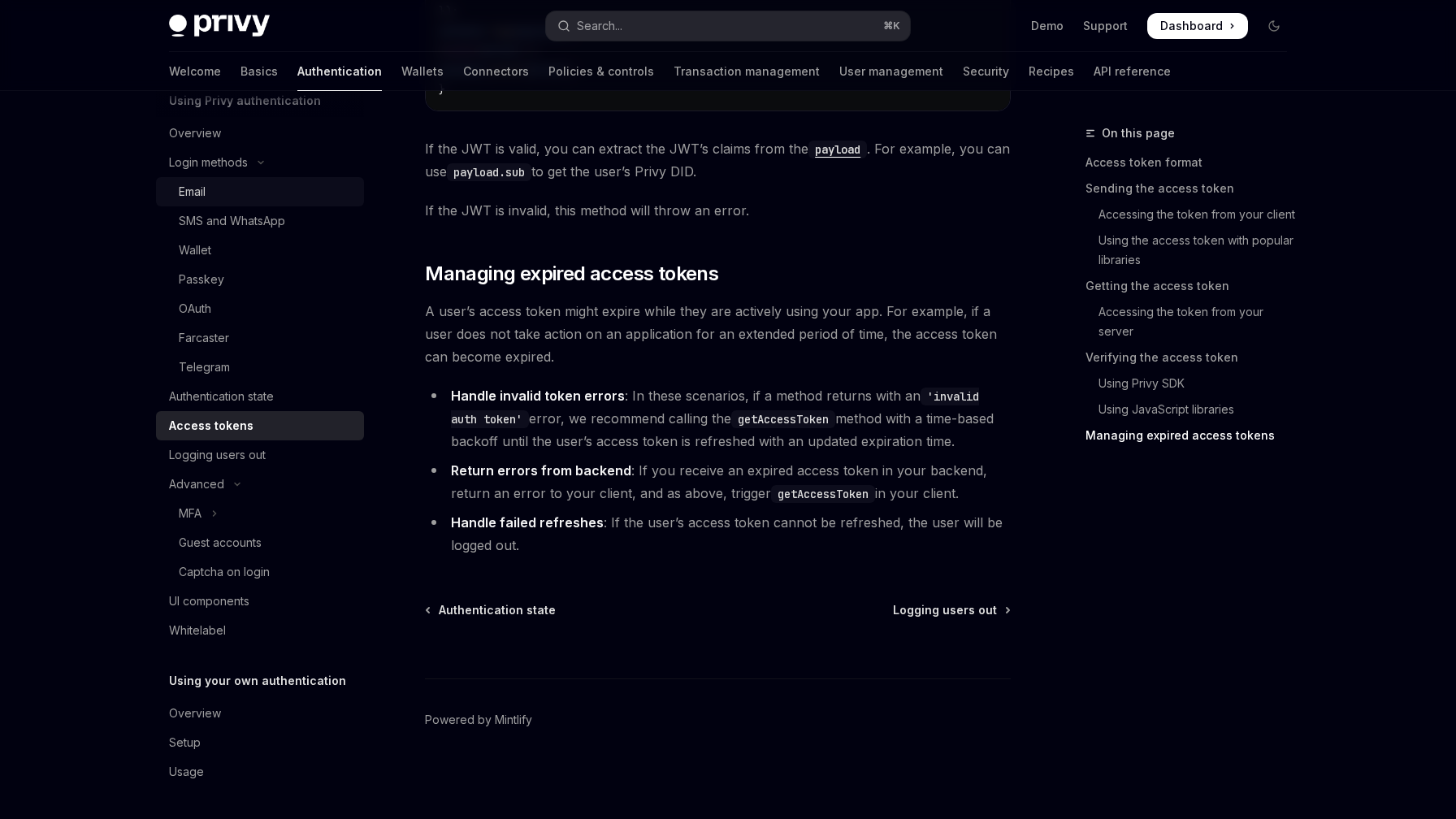
click at [249, 197] on div "Email" at bounding box center [266, 191] width 176 height 20
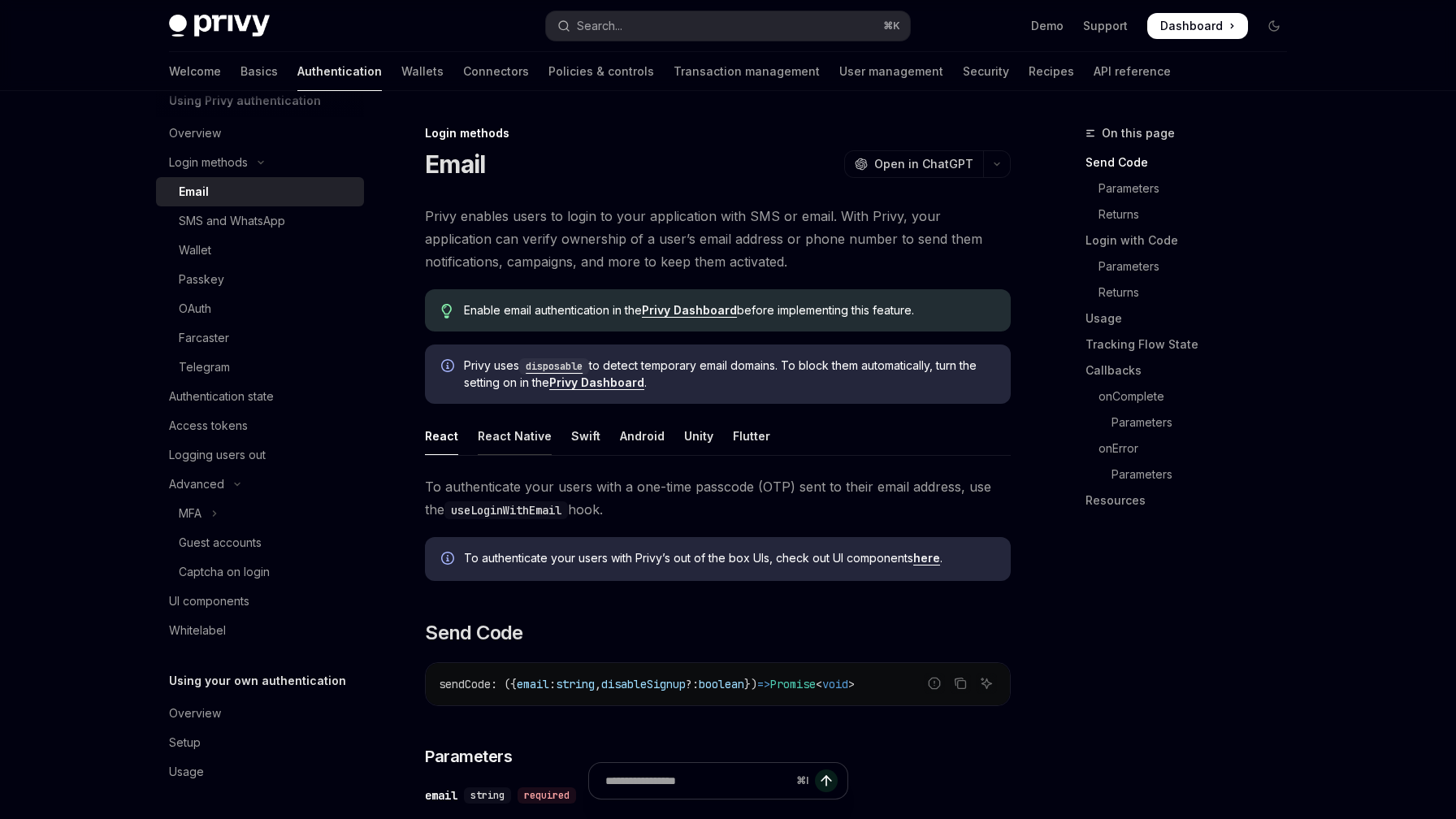
click at [487, 430] on div "React Native" at bounding box center [514, 436] width 74 height 38
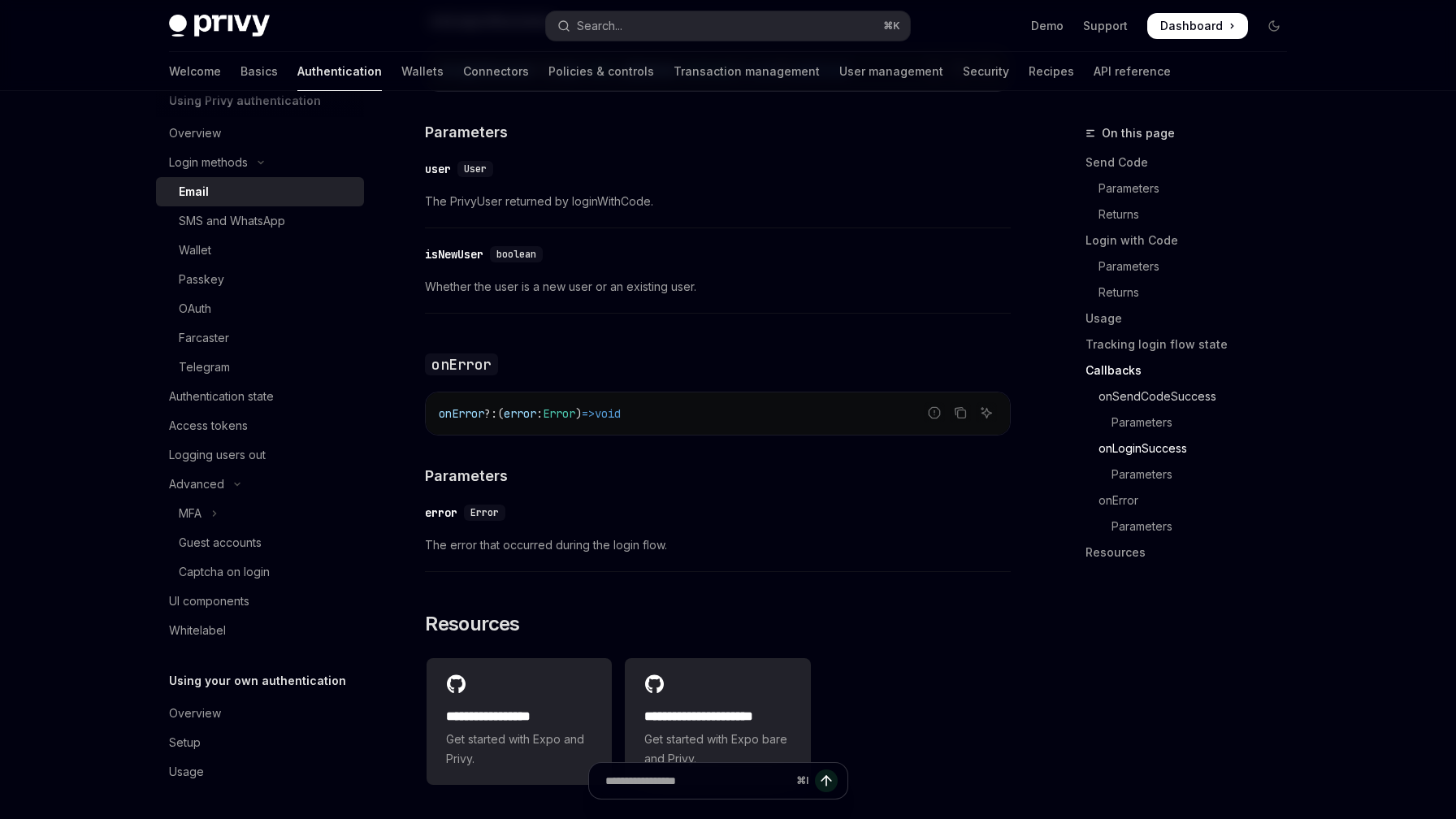
scroll to position [2890, 0]
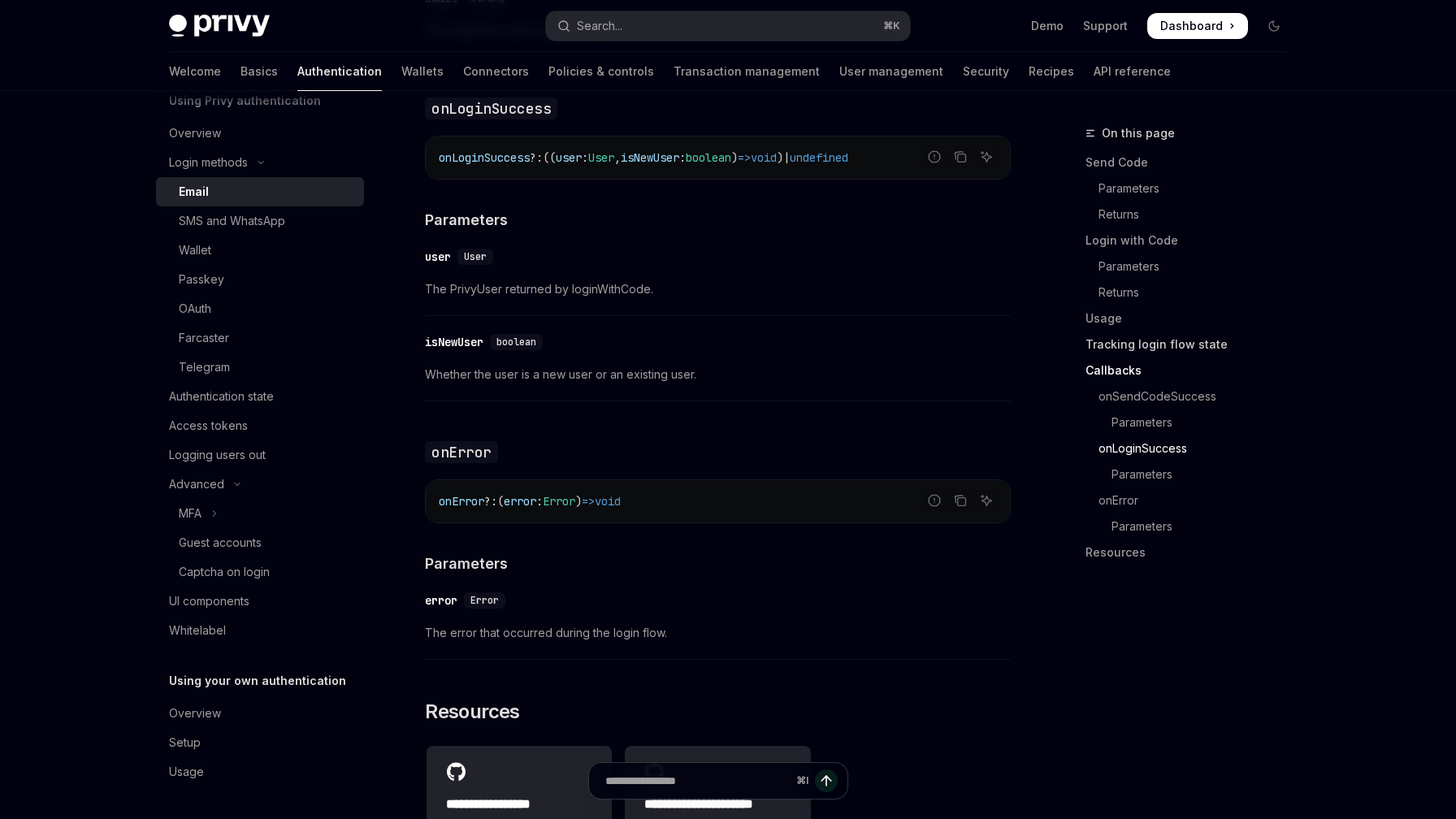
click at [1185, 348] on link "Tracking login flow state" at bounding box center [1193, 344] width 215 height 26
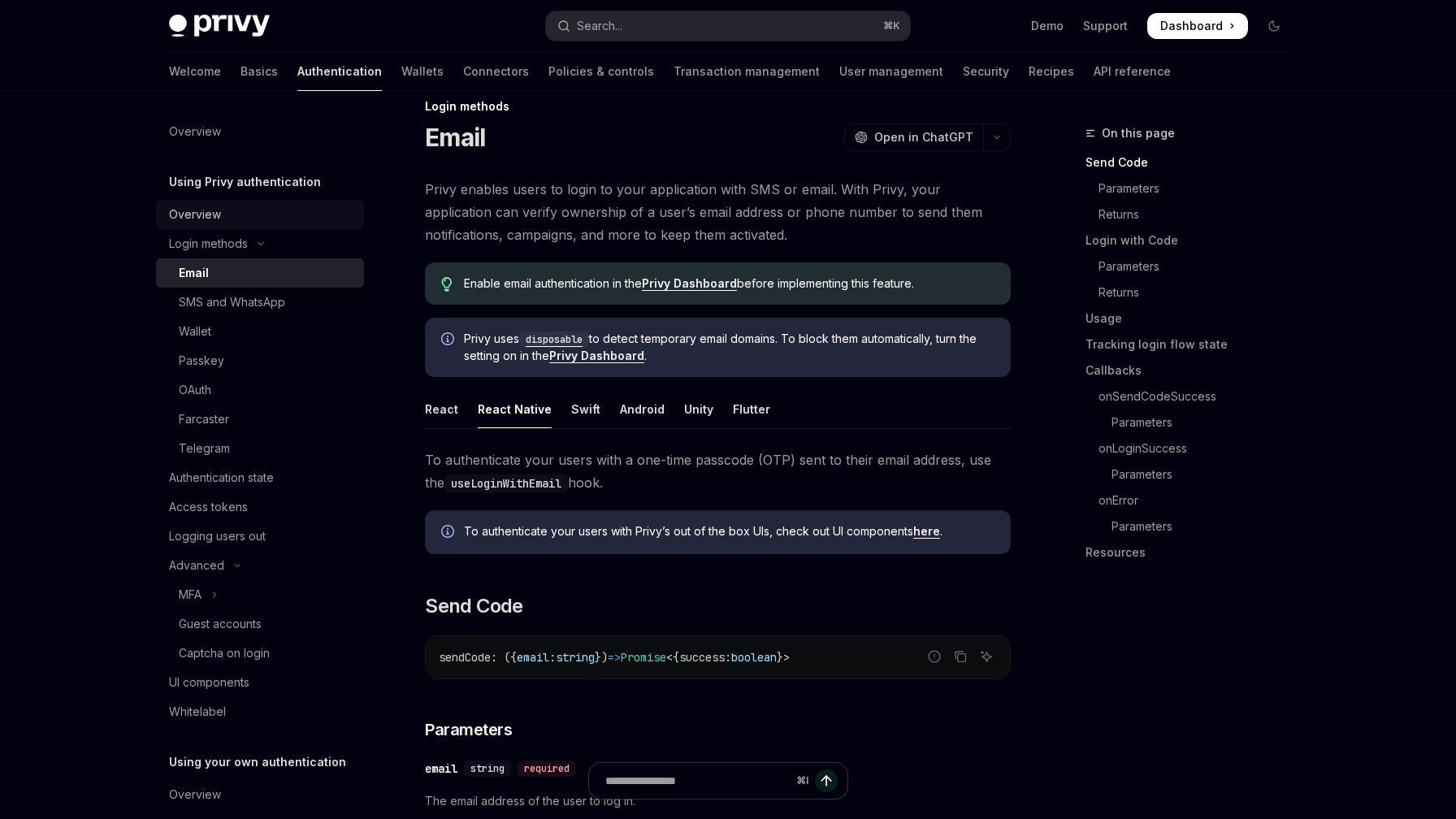
click at [210, 209] on div "Overview" at bounding box center [195, 214] width 52 height 20
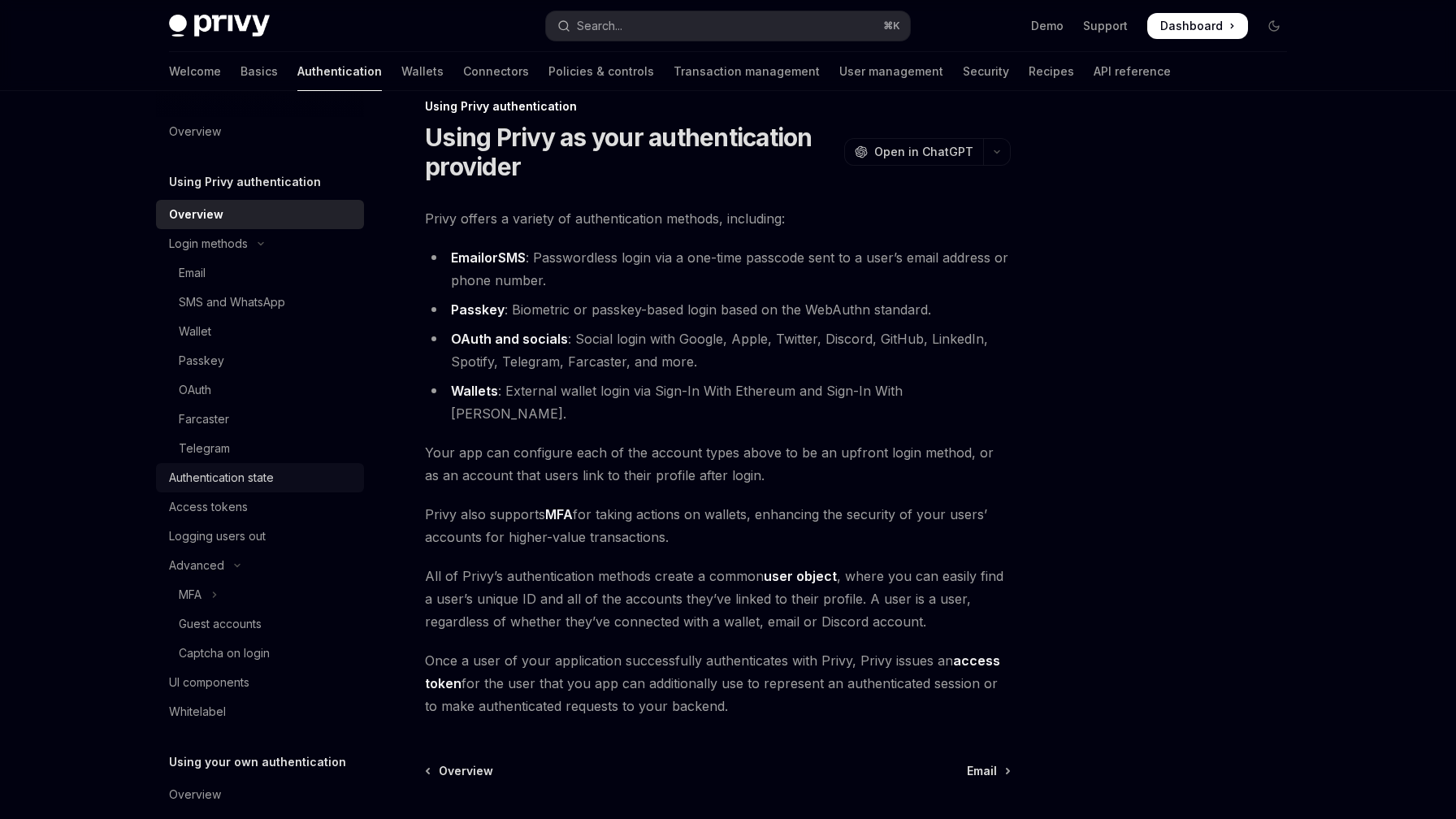
click at [284, 472] on div "Authentication state" at bounding box center [262, 478] width 185 height 20
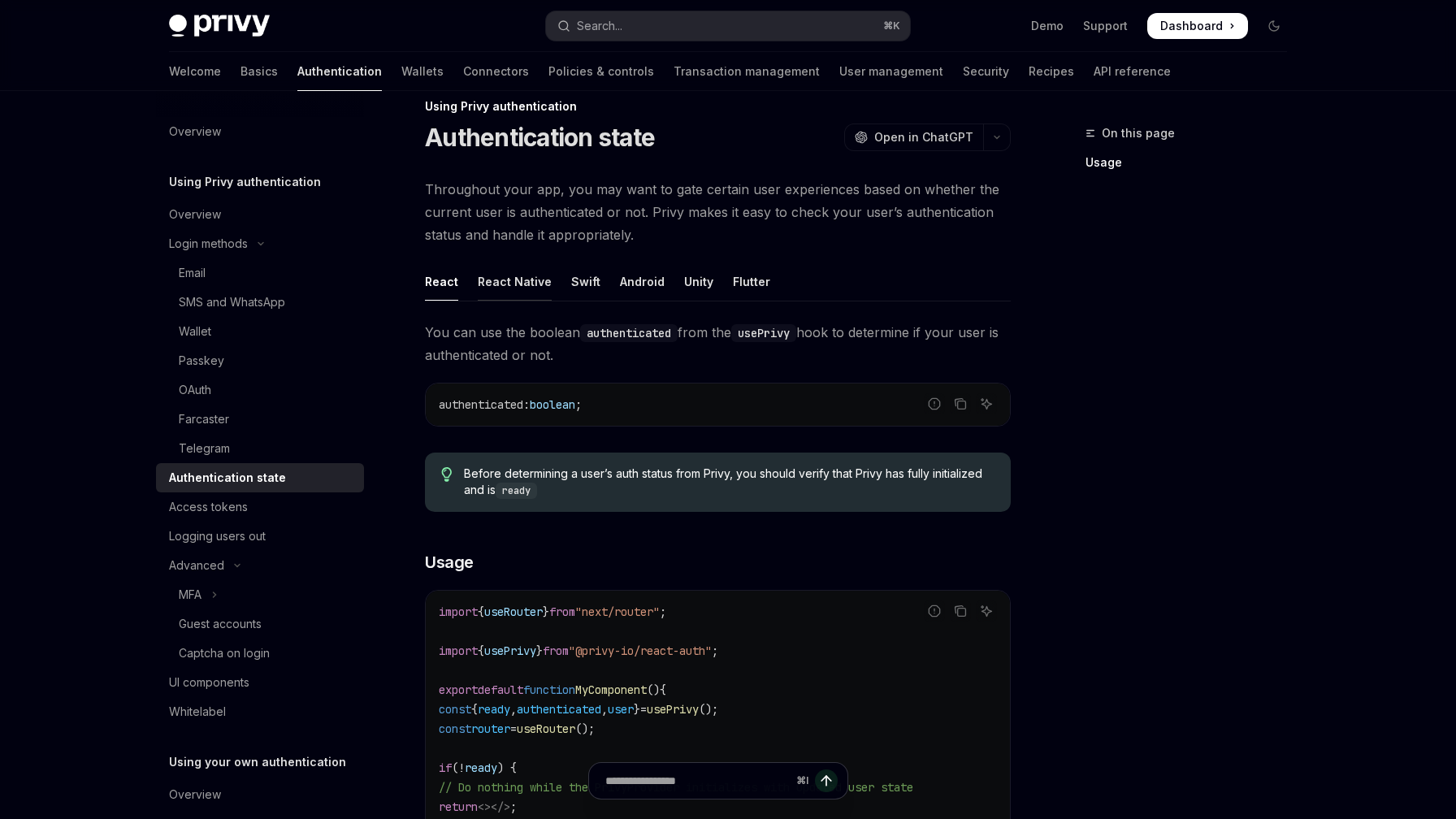
click at [504, 281] on div "React Native" at bounding box center [514, 282] width 74 height 38
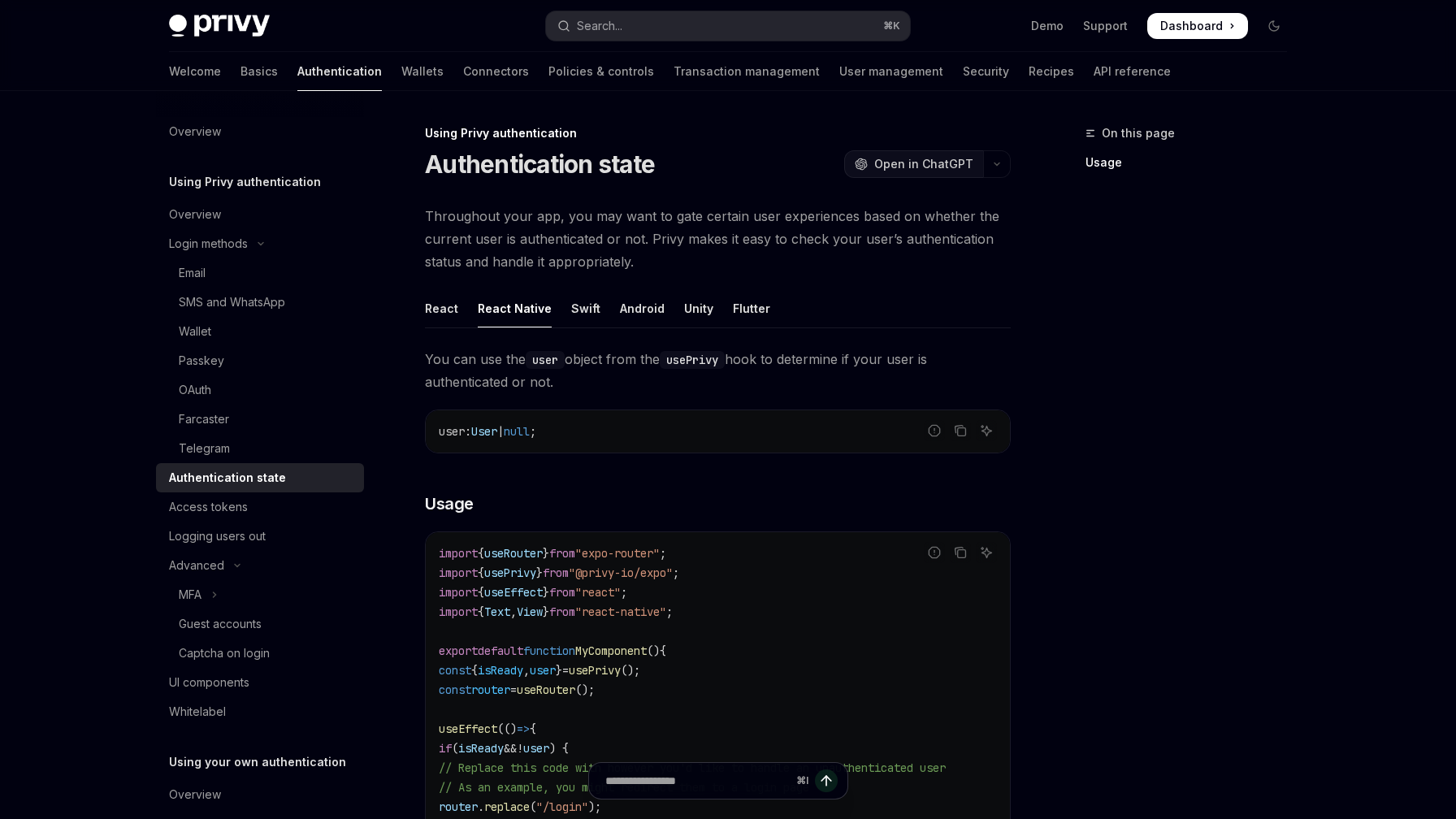
click at [891, 163] on span "Open in ChatGPT" at bounding box center [923, 164] width 99 height 16
click at [223, 135] on div "Overview" at bounding box center [262, 131] width 185 height 20
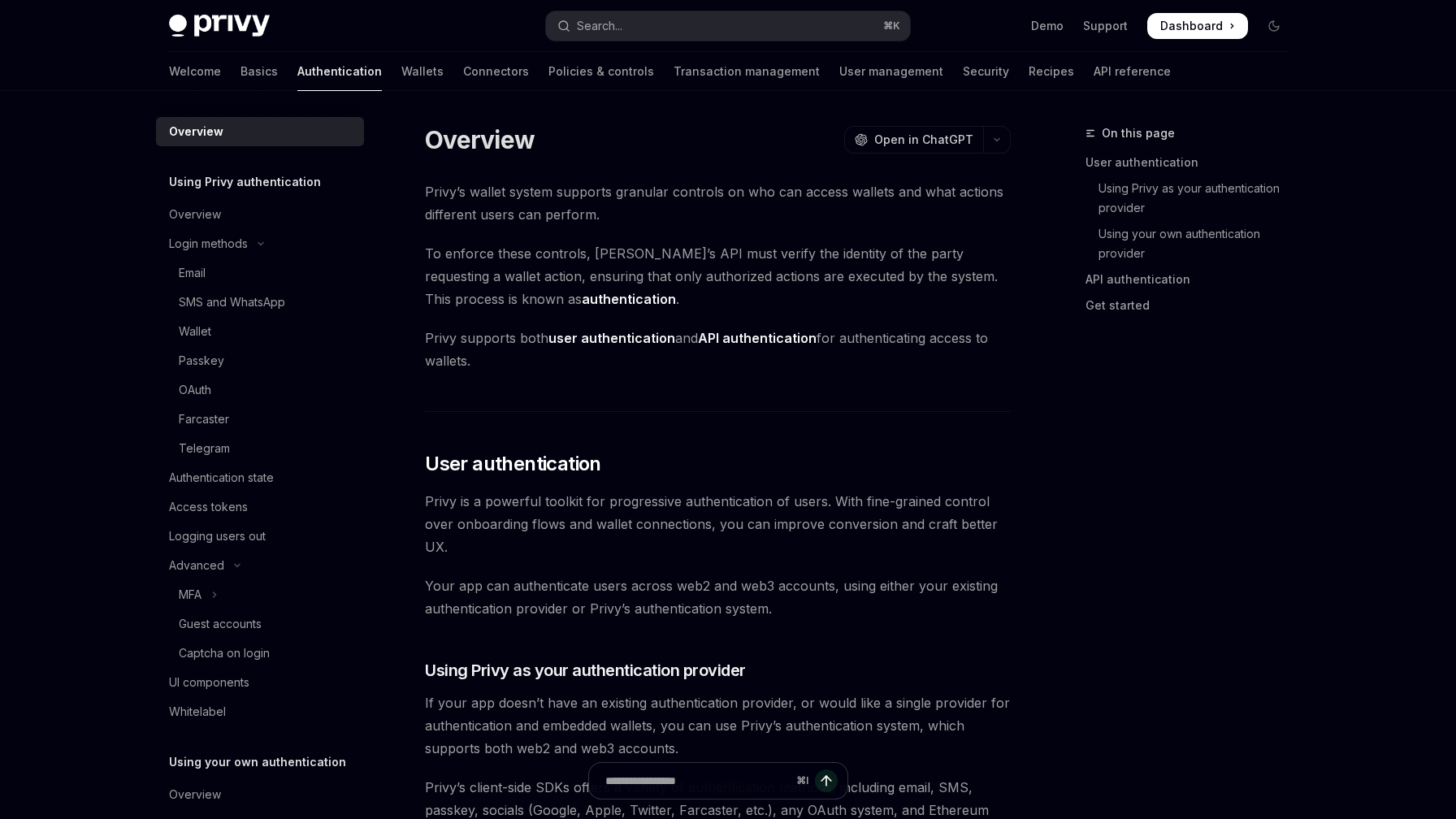
type textarea "*"
click at [929, 131] on span "Open in ChatGPT" at bounding box center [923, 139] width 99 height 16
